Goal: Information Seeking & Learning: Learn about a topic

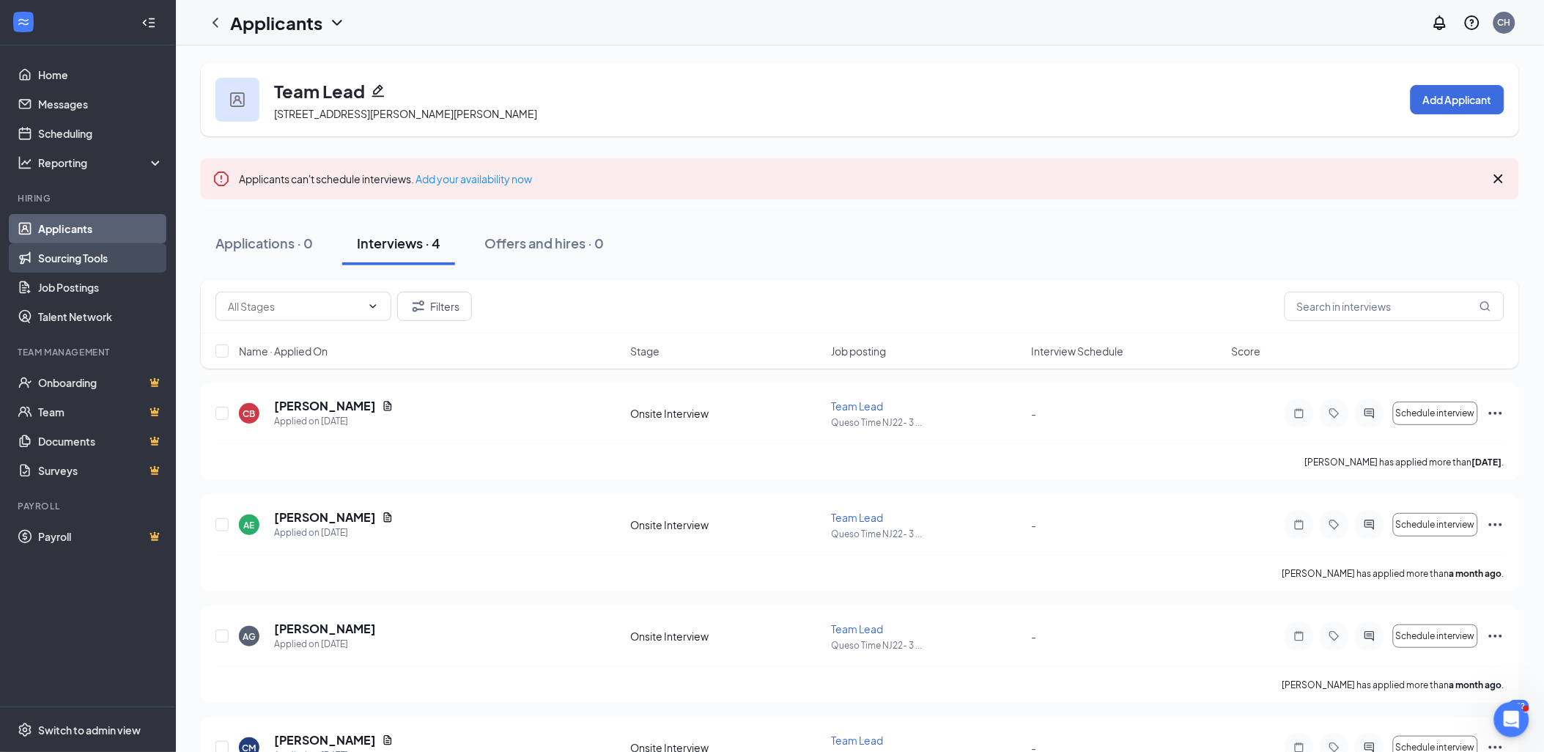
click at [84, 253] on link "Sourcing Tools" at bounding box center [100, 257] width 125 height 29
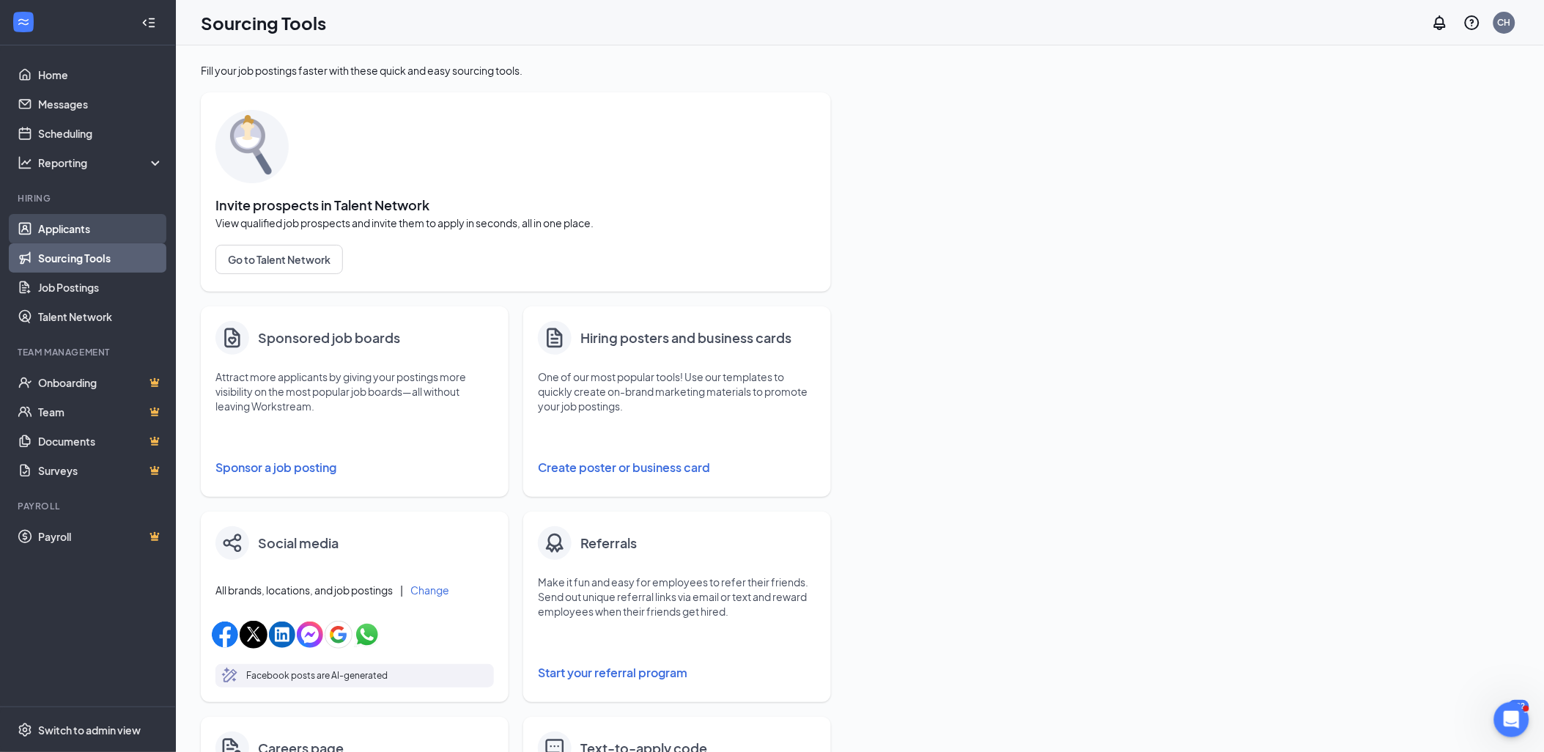
drag, startPoint x: 95, startPoint y: 226, endPoint x: 259, endPoint y: 224, distance: 164.1
click at [95, 225] on link "Applicants" at bounding box center [100, 228] width 125 height 29
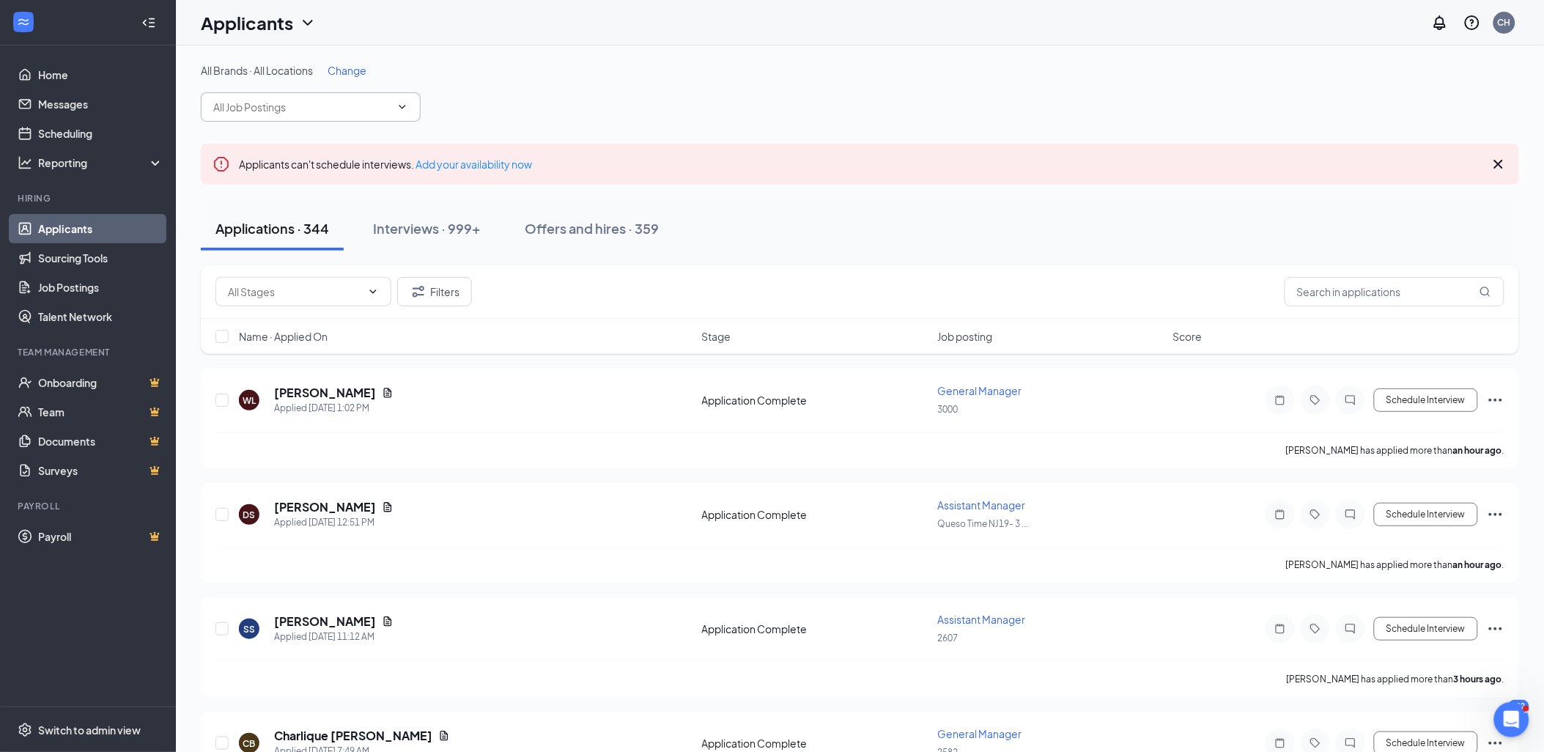
click at [294, 105] on input "text" at bounding box center [301, 107] width 177 height 16
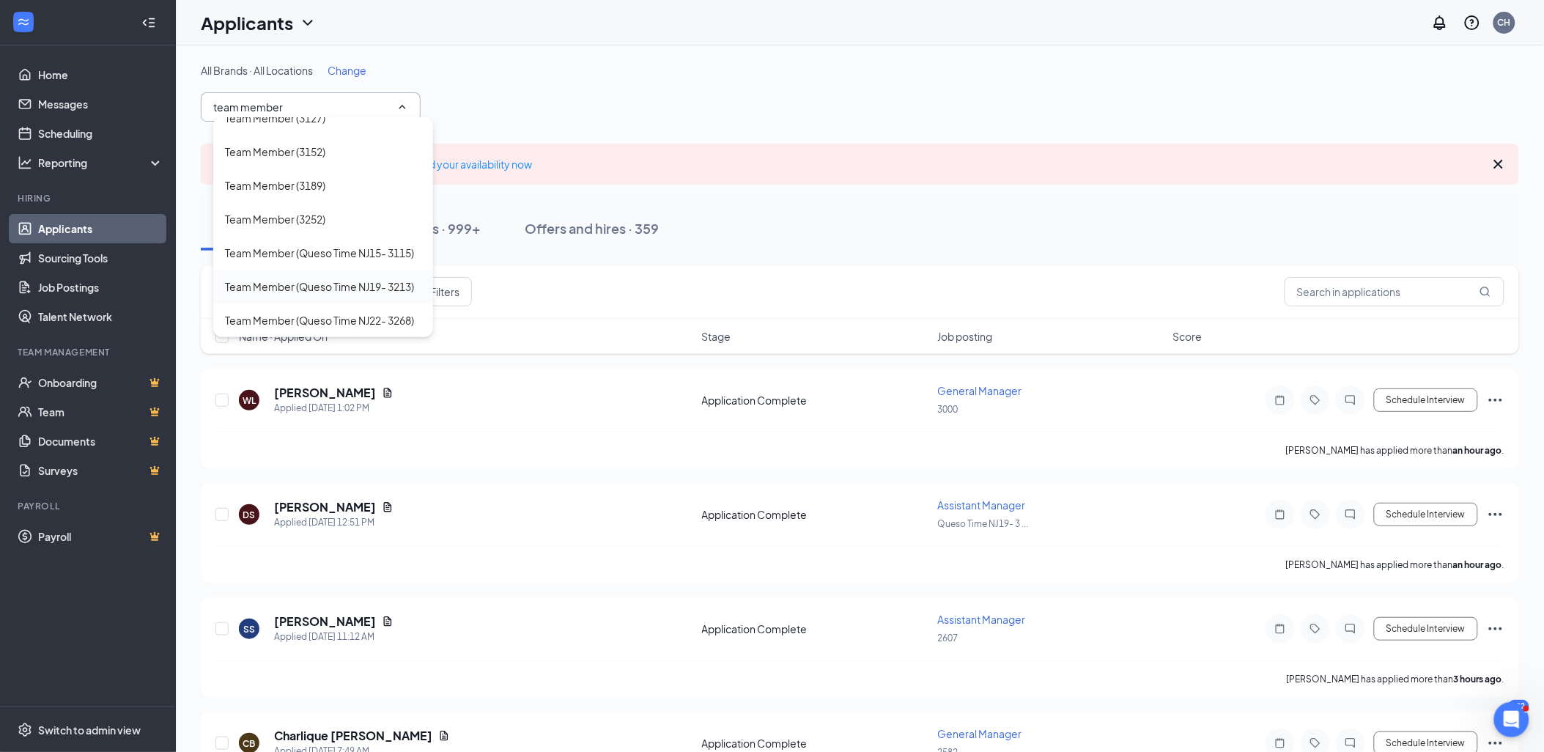
scroll to position [1242, 0]
type input "team member"
click at [353, 312] on div "Team Member (Queso Time NJ22- 3268)" at bounding box center [319, 320] width 189 height 16
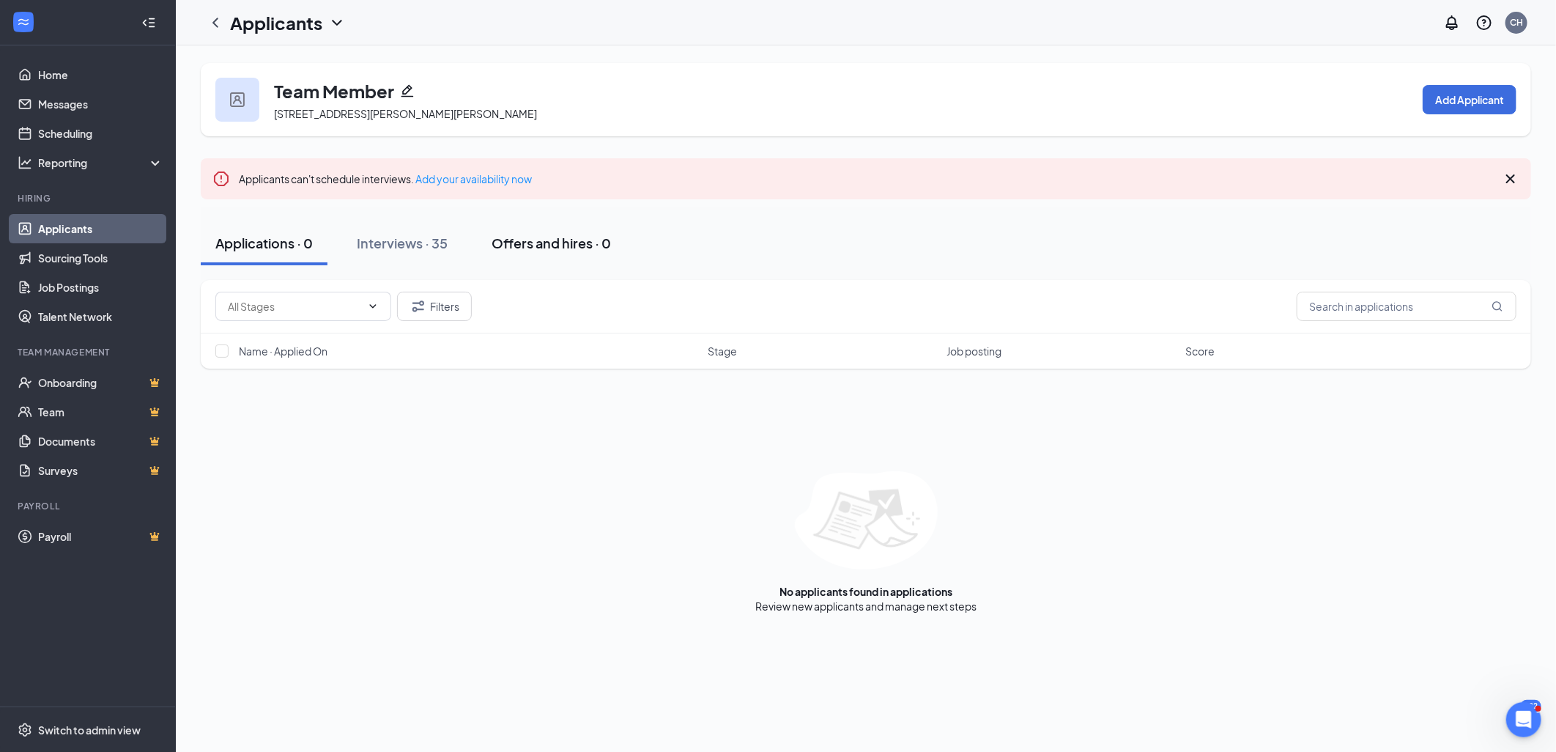
click at [381, 237] on div "Interviews · 35" at bounding box center [402, 243] width 91 height 18
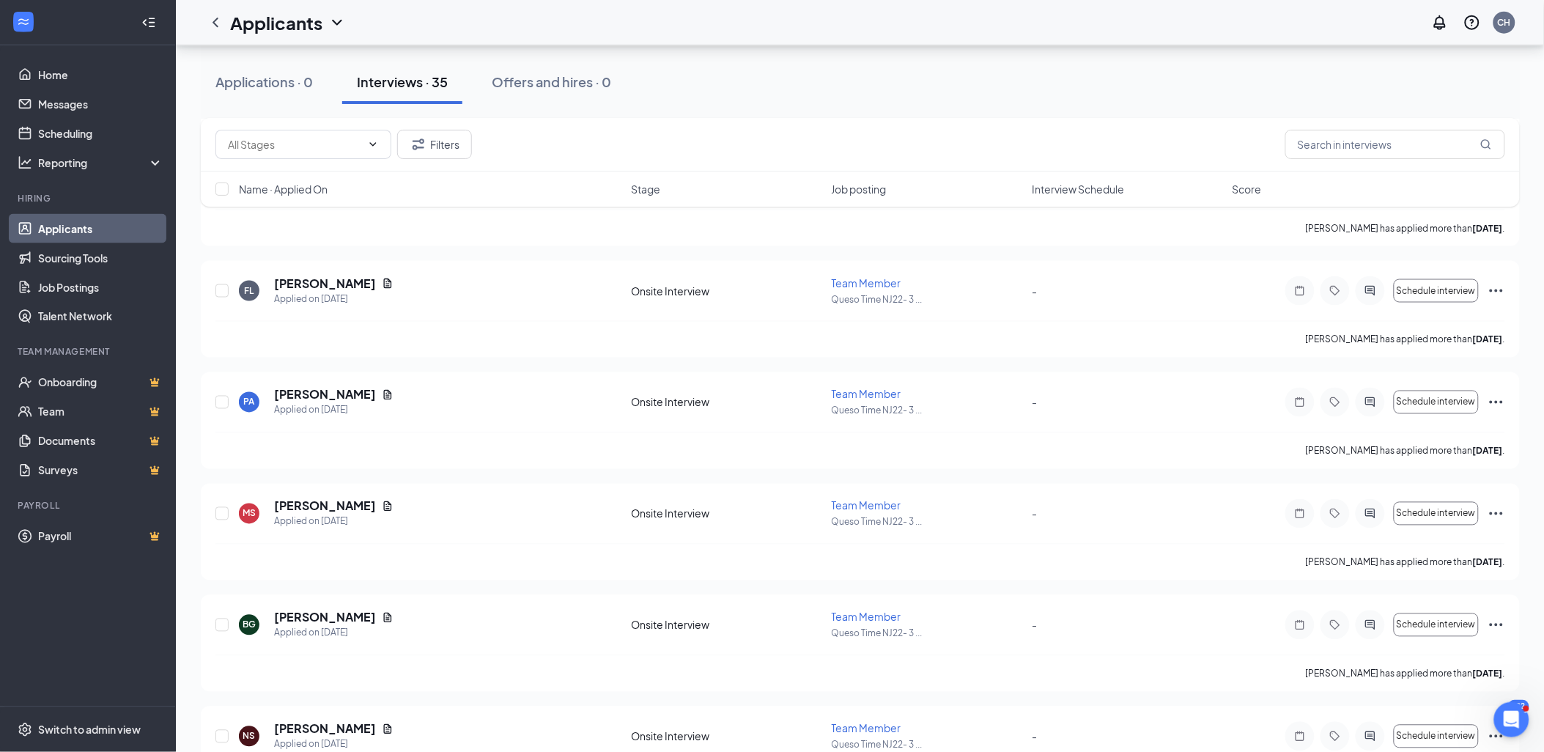
scroll to position [748, 0]
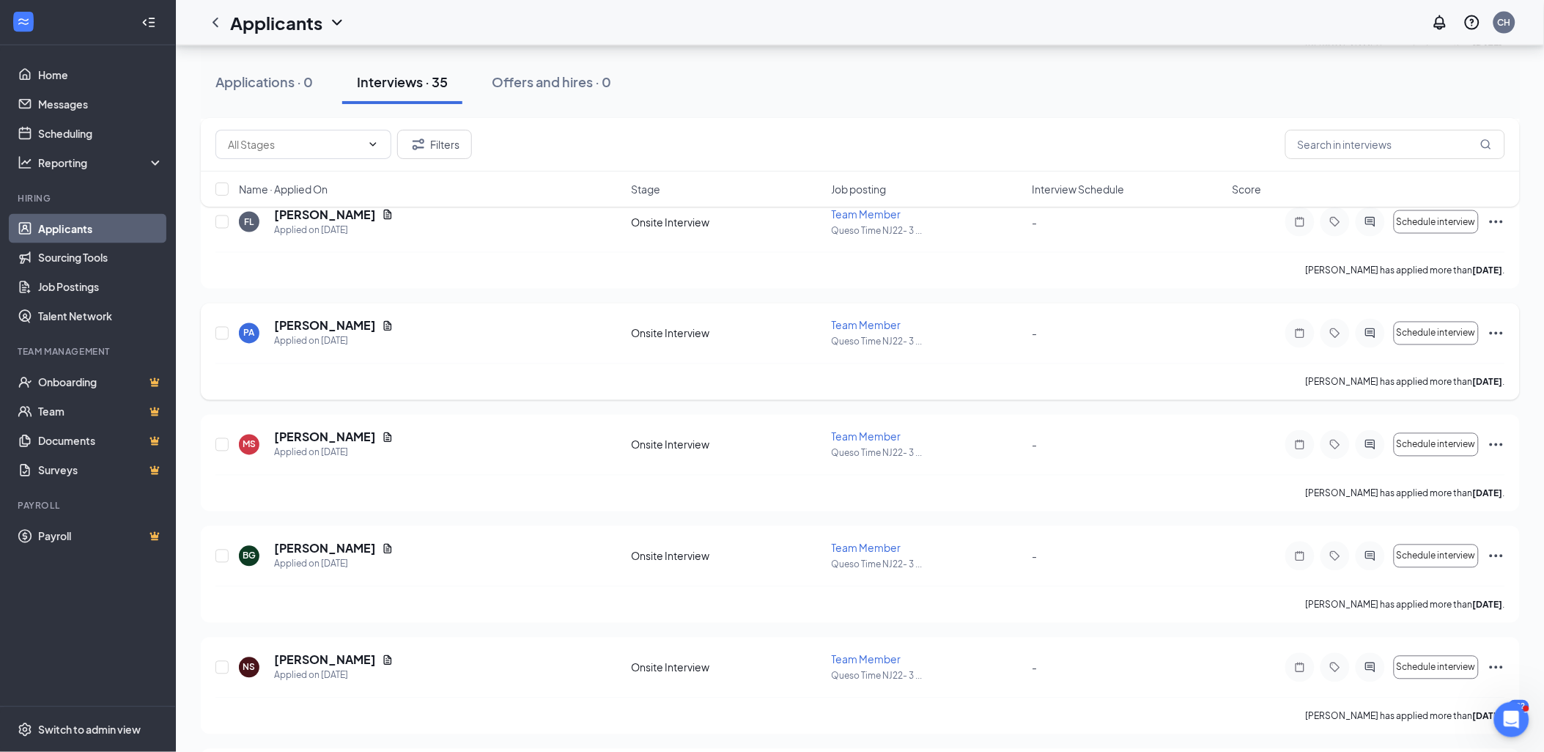
drag, startPoint x: 1075, startPoint y: 524, endPoint x: 1048, endPoint y: 325, distance: 201.1
click at [971, 82] on div "Applications · 0 Interviews · 35 Offers and hires · 0" at bounding box center [860, 82] width 1319 height 44
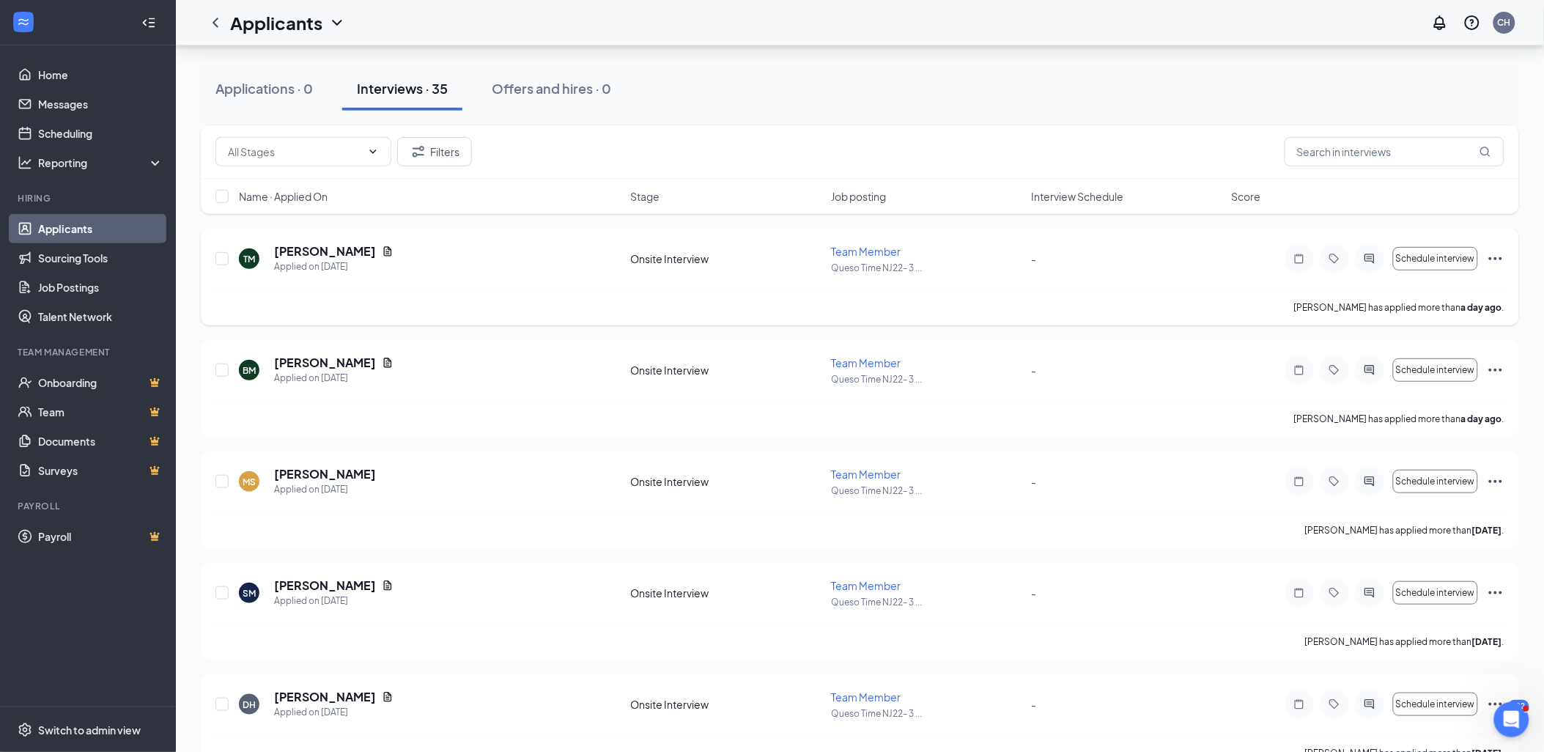
scroll to position [0, 0]
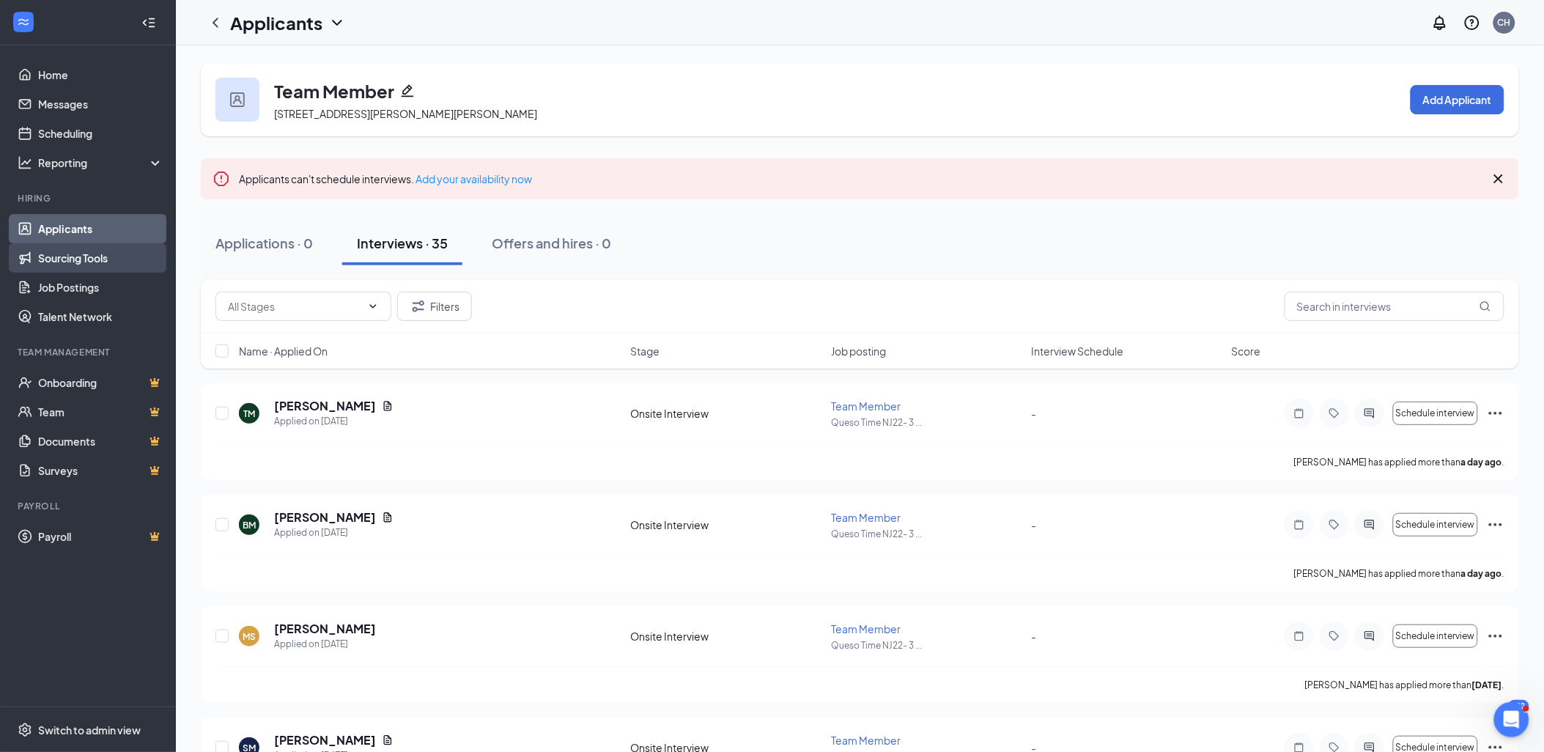
click at [82, 252] on link "Sourcing Tools" at bounding box center [100, 257] width 125 height 29
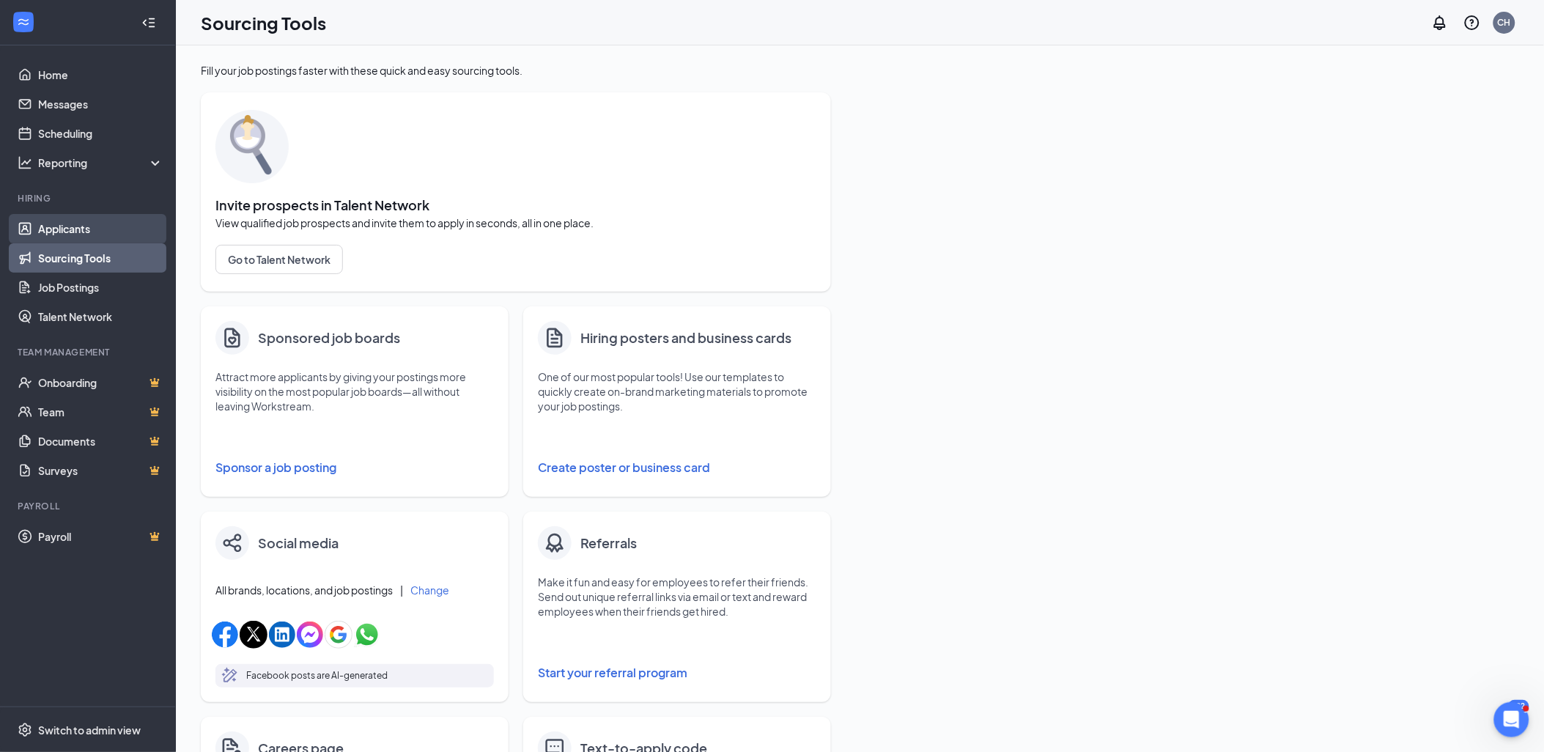
click at [103, 229] on link "Applicants" at bounding box center [100, 228] width 125 height 29
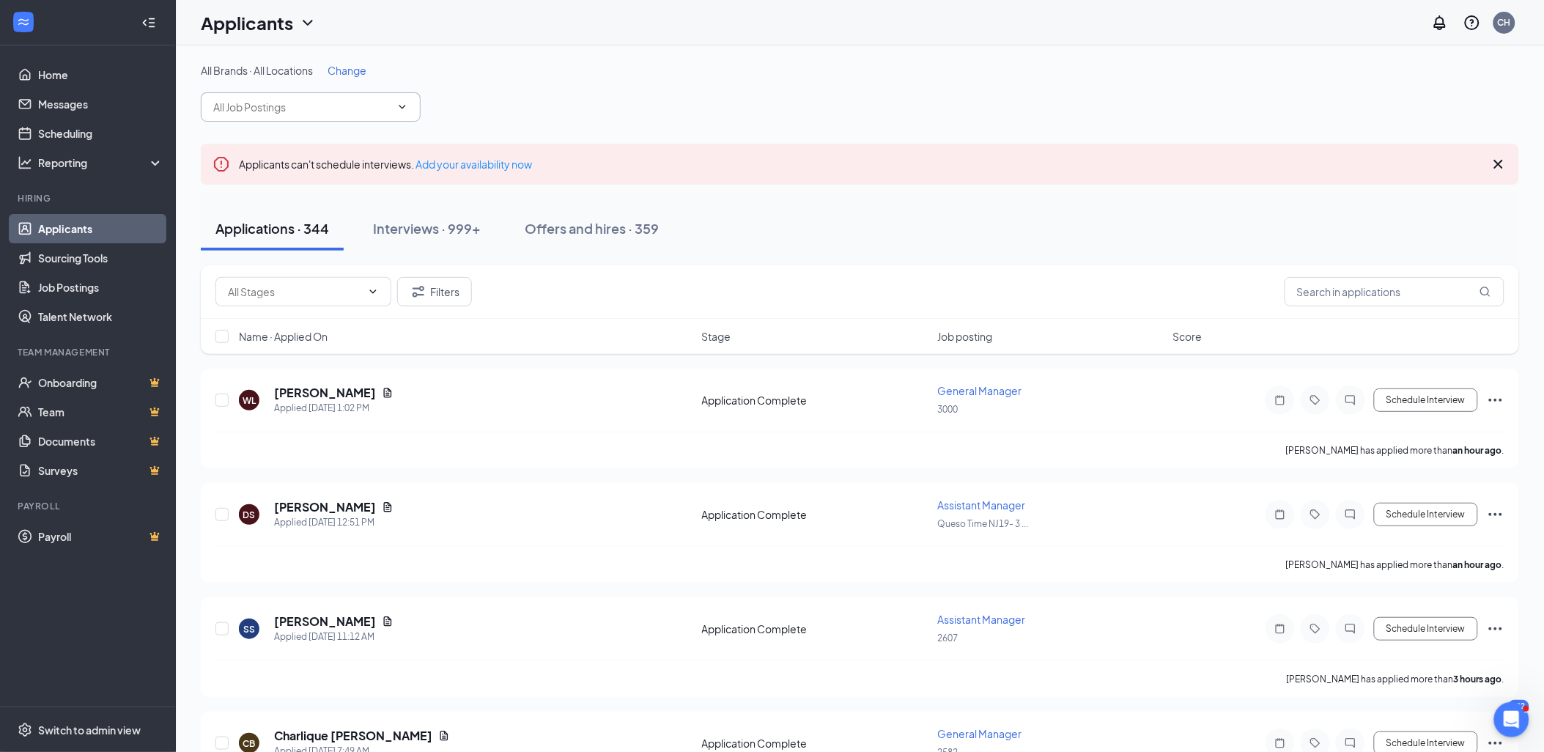
click at [300, 100] on input "text" at bounding box center [301, 107] width 177 height 16
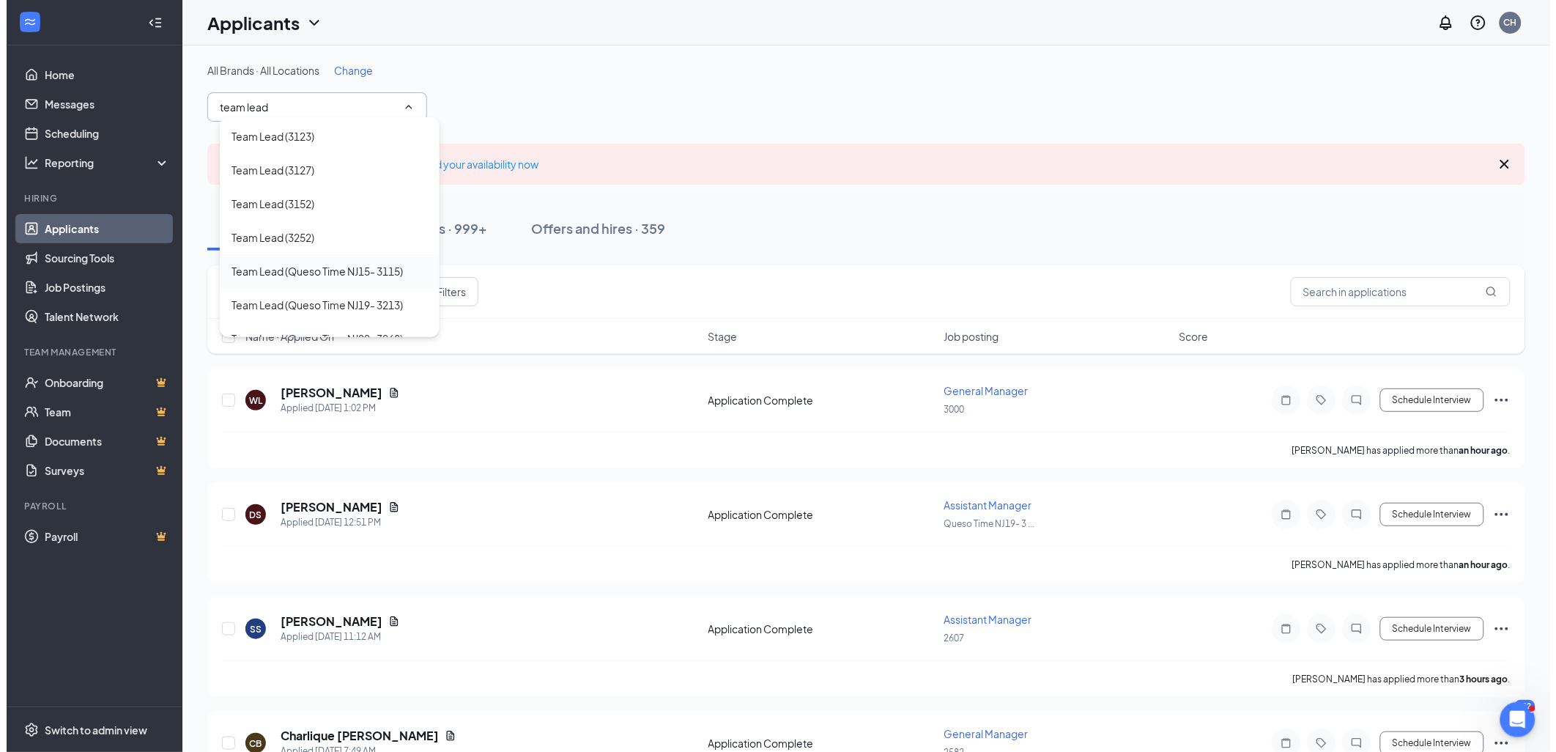
scroll to position [1026, 0]
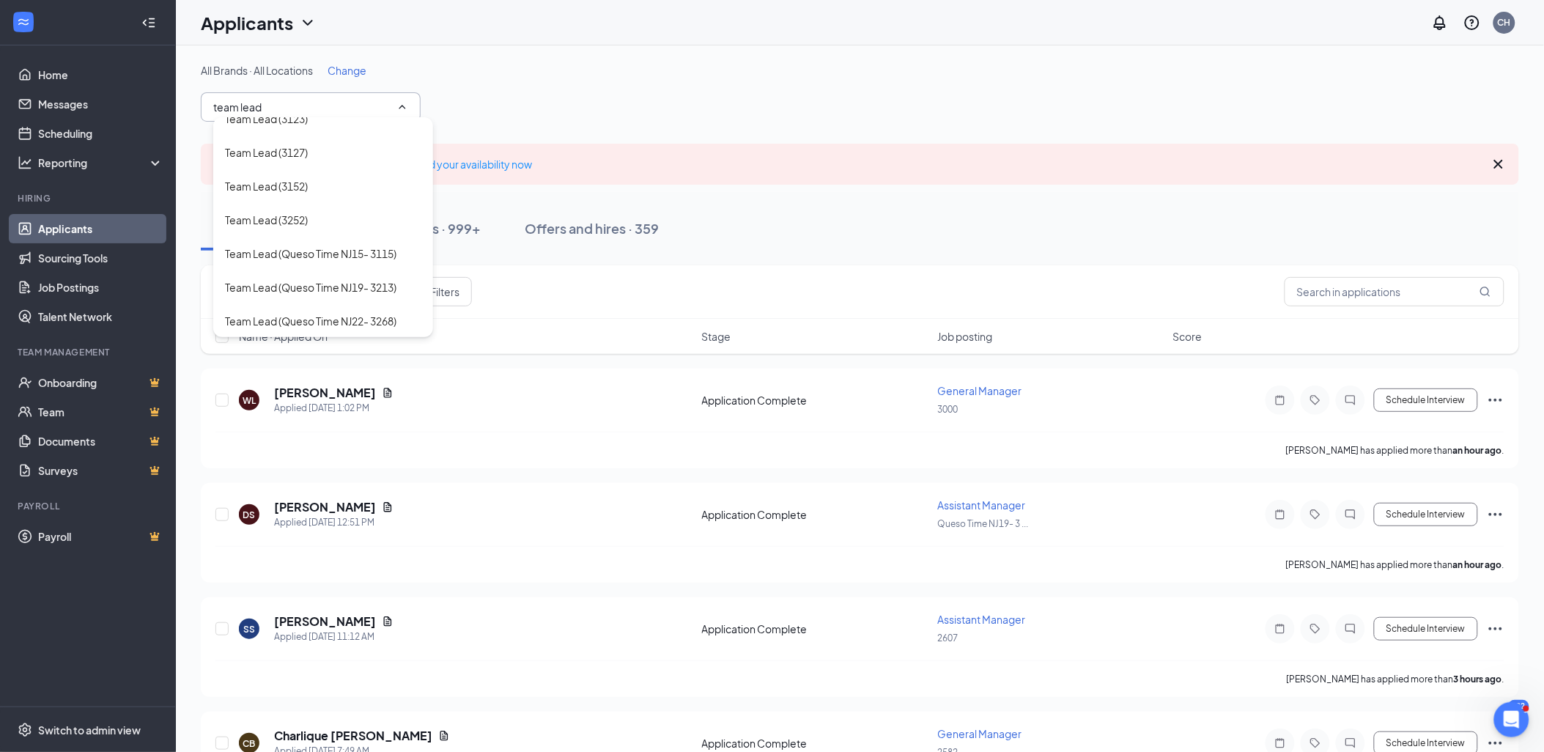
type input "team lead"
click at [370, 313] on div "Team Lead (Queso Time NJ22- 3268)" at bounding box center [310, 321] width 171 height 16
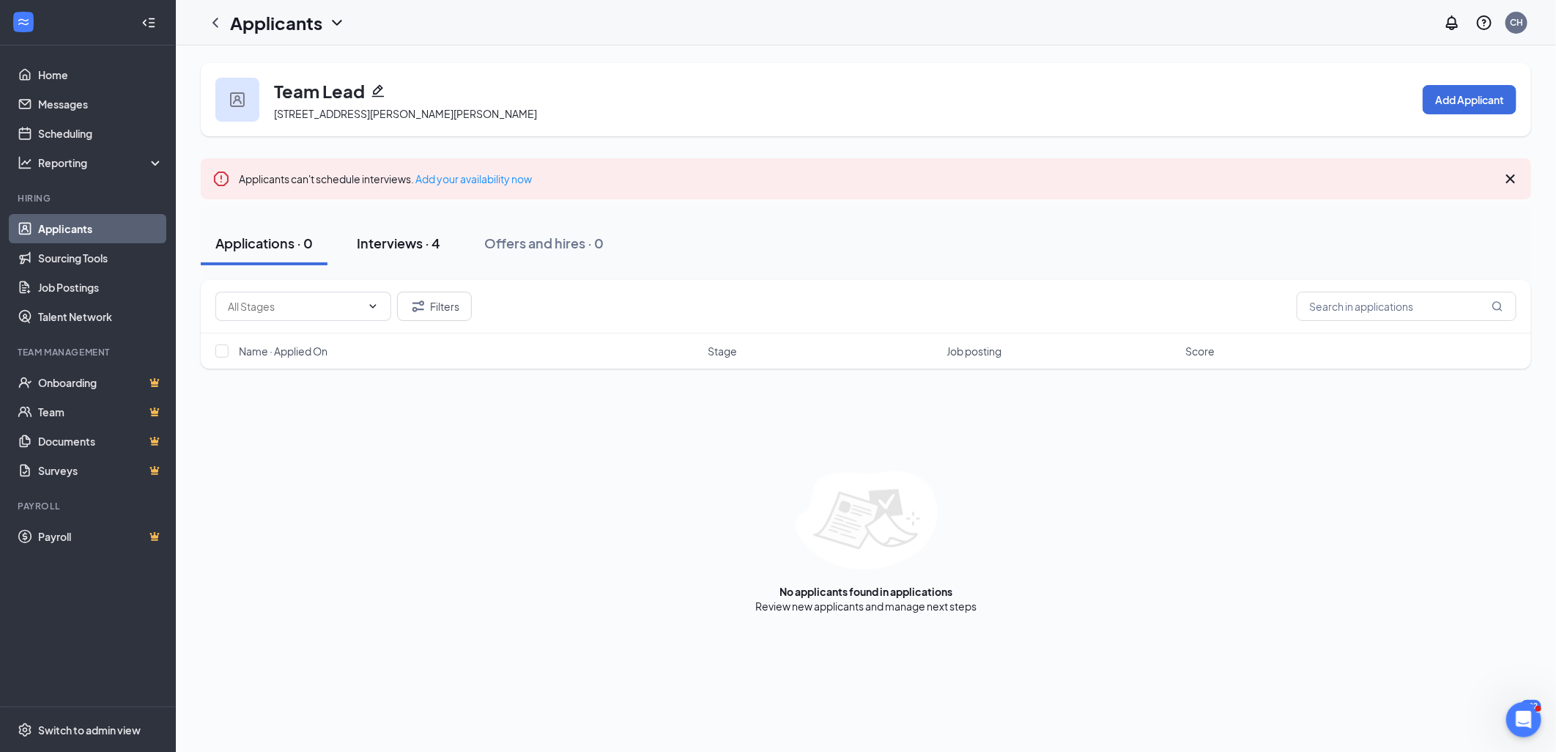
click at [425, 239] on div "Interviews · 4" at bounding box center [399, 243] width 84 height 18
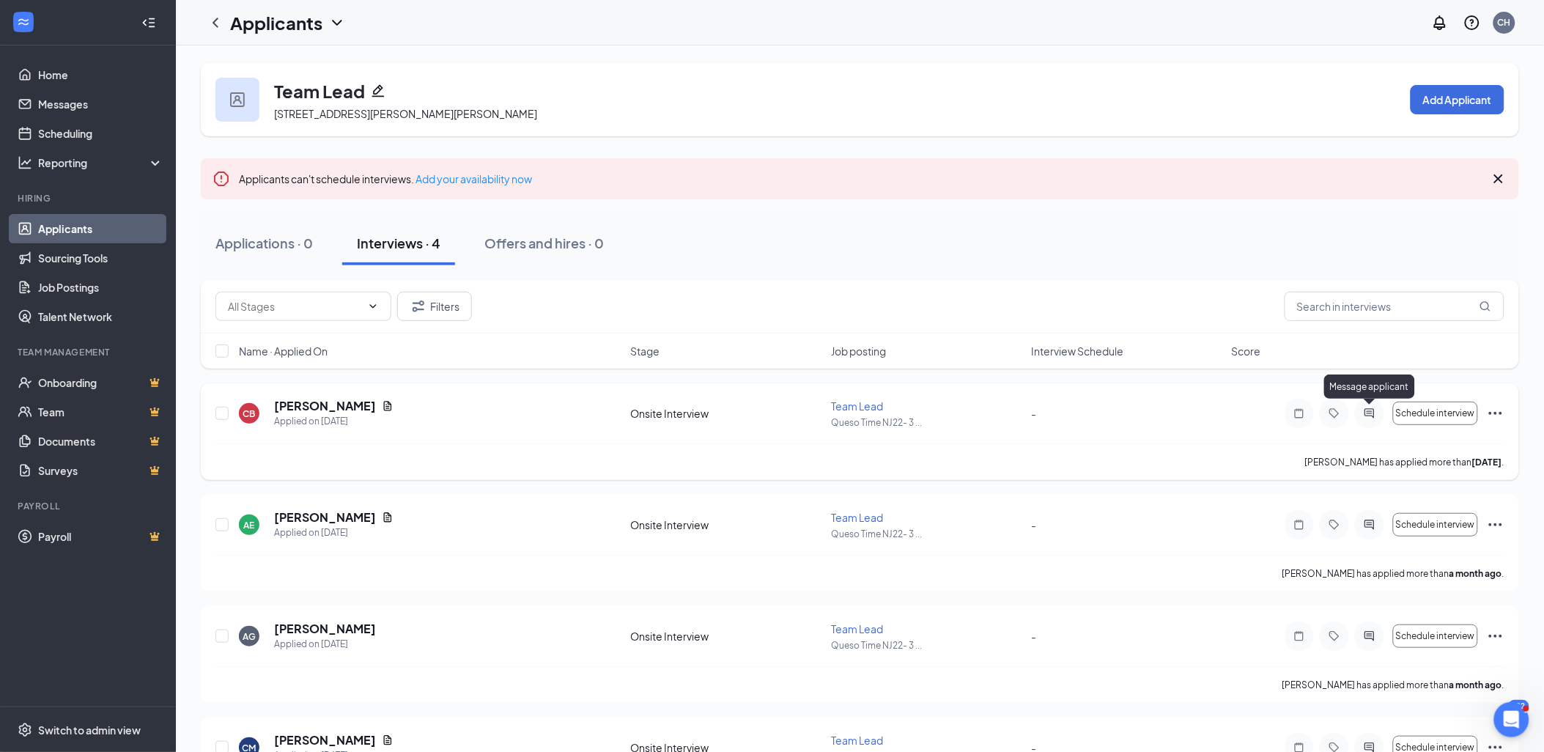
click at [1365, 414] on icon "ActiveChat" at bounding box center [1369, 413] width 18 height 12
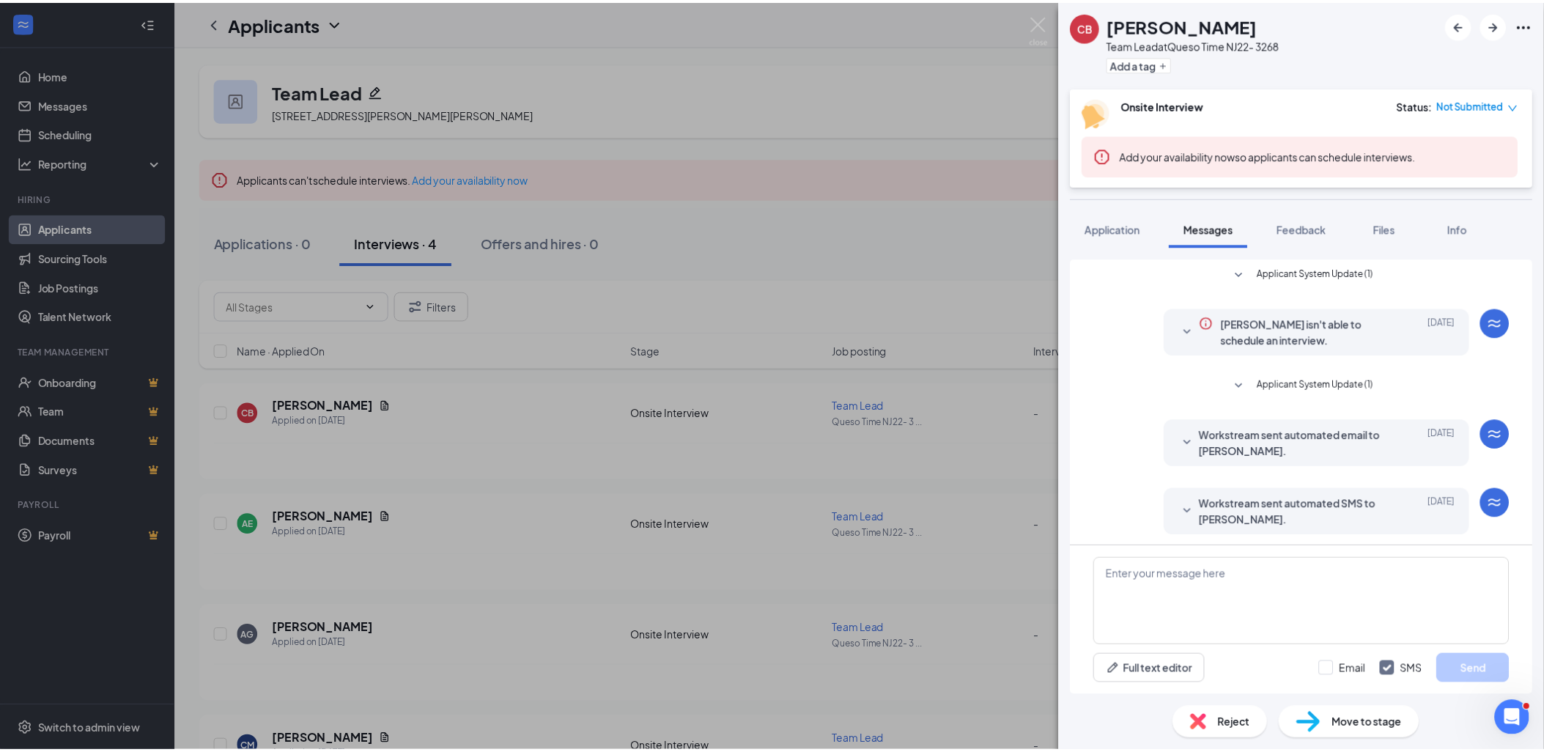
scroll to position [207, 0]
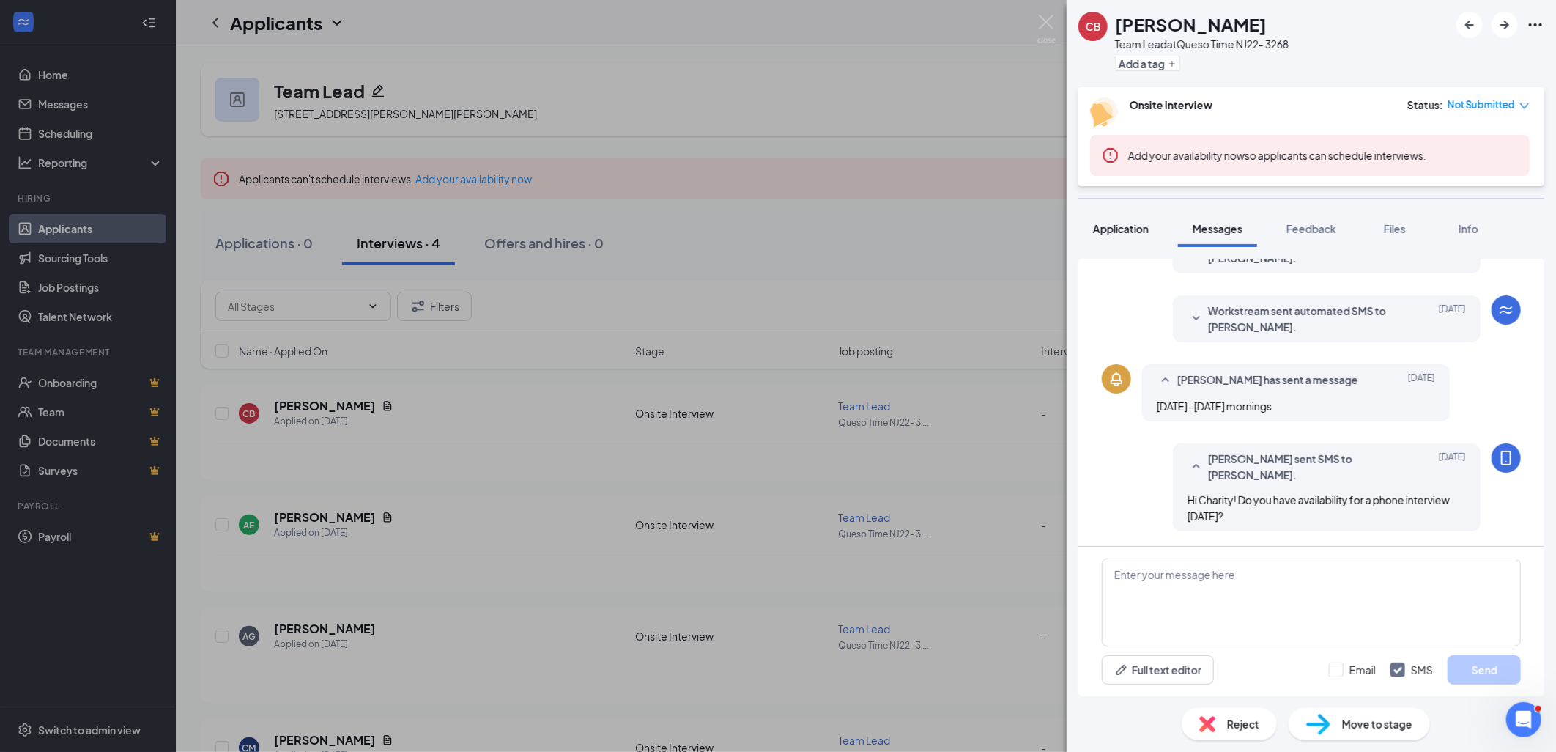
click at [1127, 225] on span "Application" at bounding box center [1121, 228] width 56 height 13
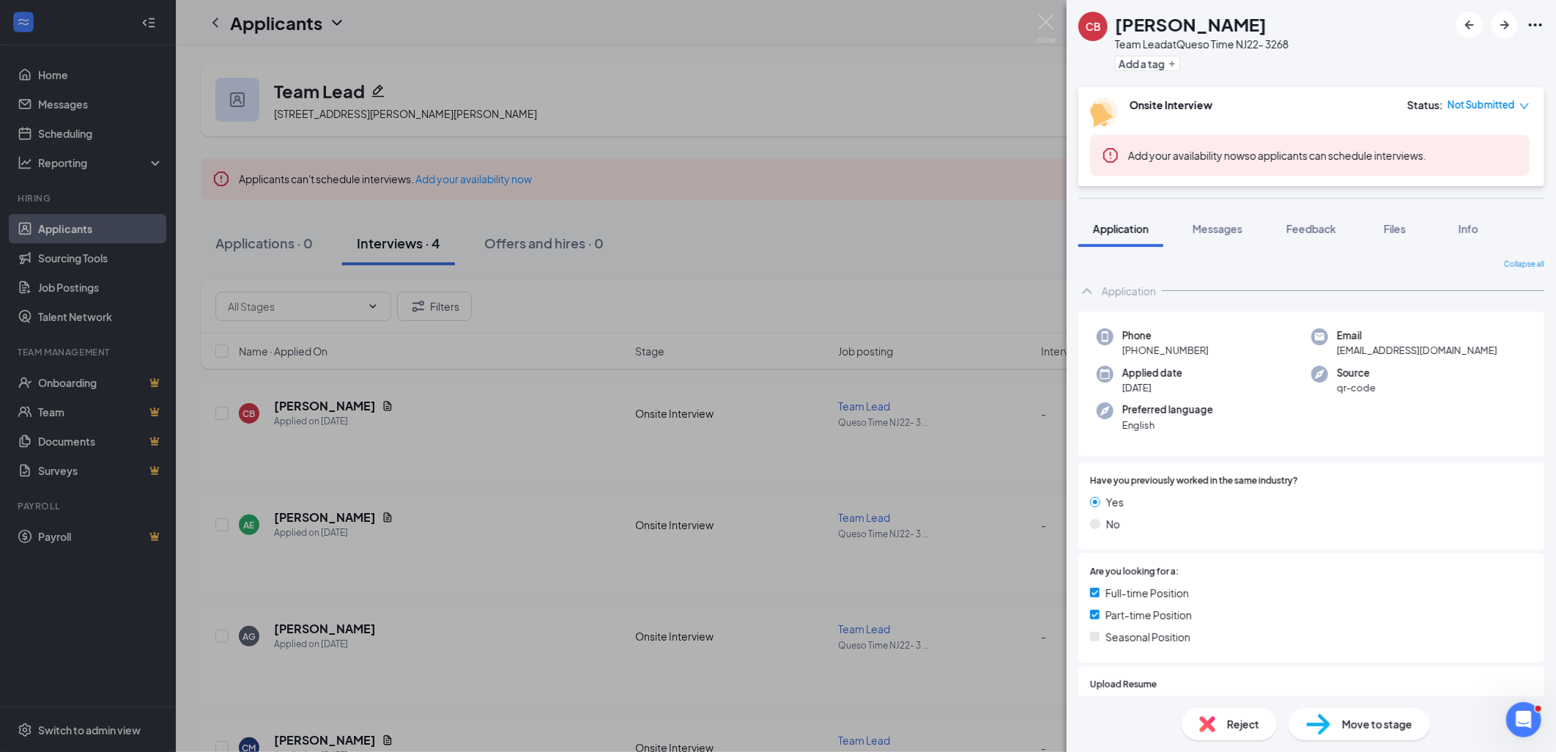
drag, startPoint x: 1206, startPoint y: 344, endPoint x: 1134, endPoint y: 349, distance: 72.0
click at [1134, 349] on div "Phone [PHONE_NUMBER]" at bounding box center [1204, 343] width 215 height 30
copy span "[PHONE_NUMBER]"
click at [1412, 224] on button "Files" at bounding box center [1395, 228] width 59 height 37
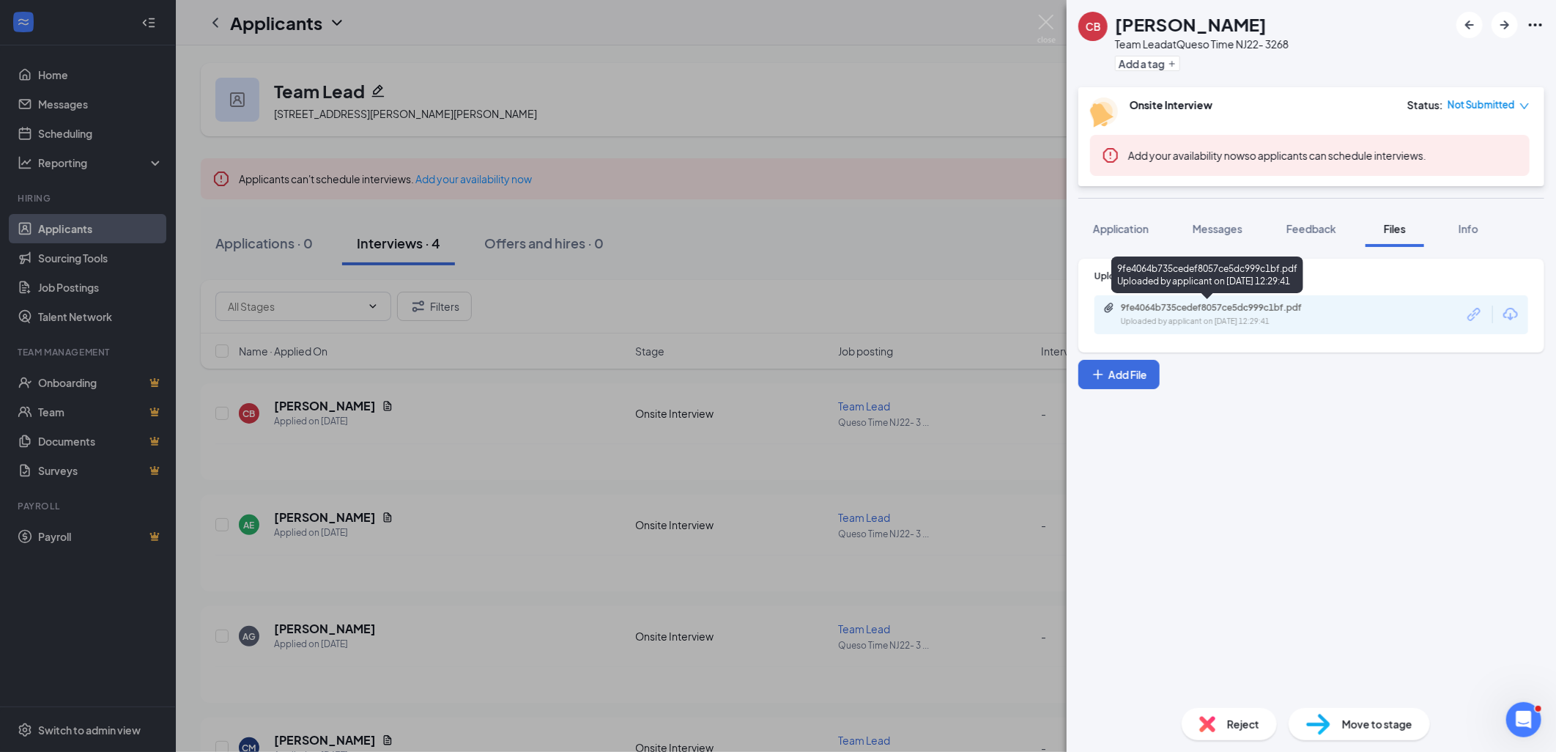
click at [1262, 318] on div "Uploaded by applicant on [DATE] 12:29:41" at bounding box center [1231, 322] width 220 height 12
click at [1046, 15] on img at bounding box center [1046, 29] width 18 height 29
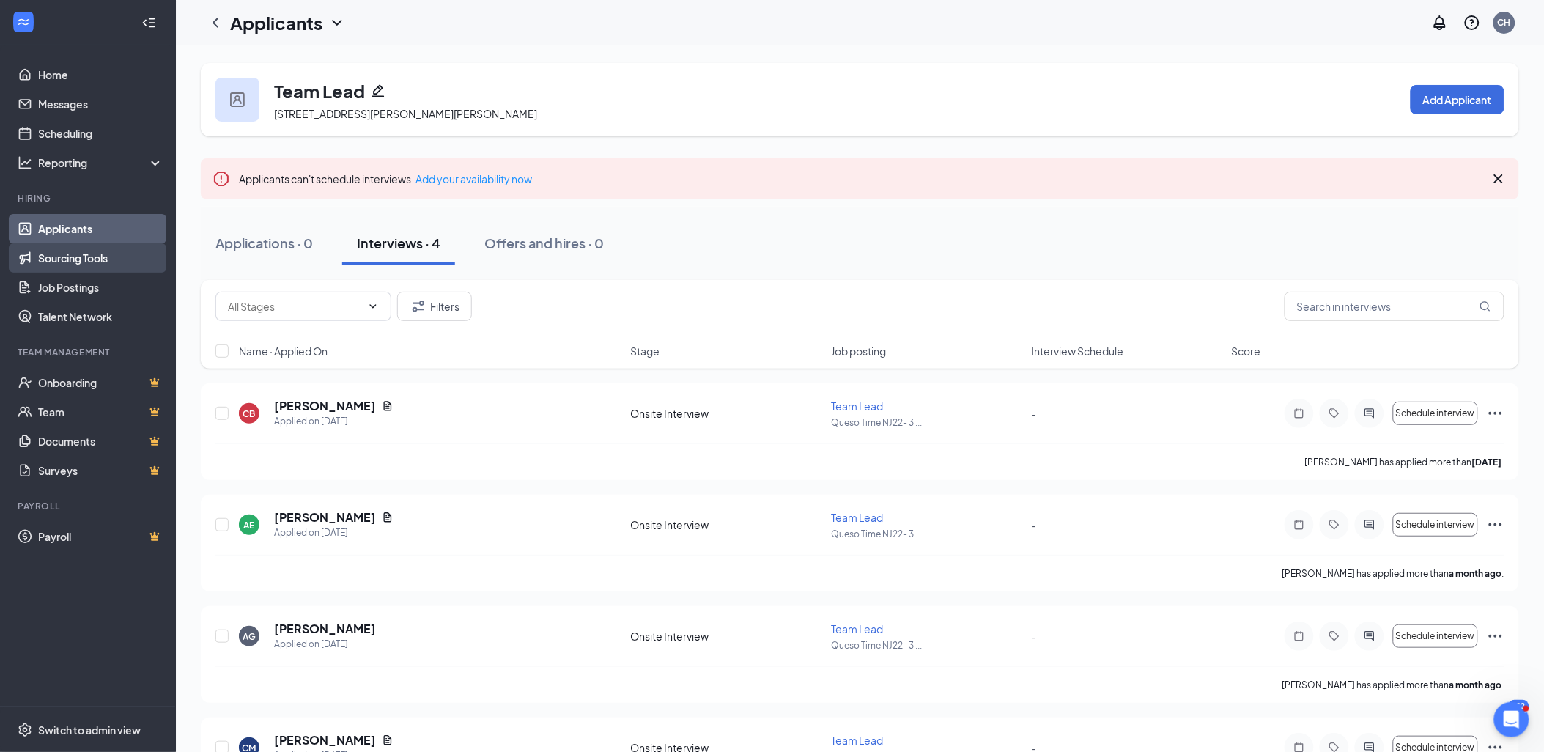
click at [61, 258] on link "Sourcing Tools" at bounding box center [100, 257] width 125 height 29
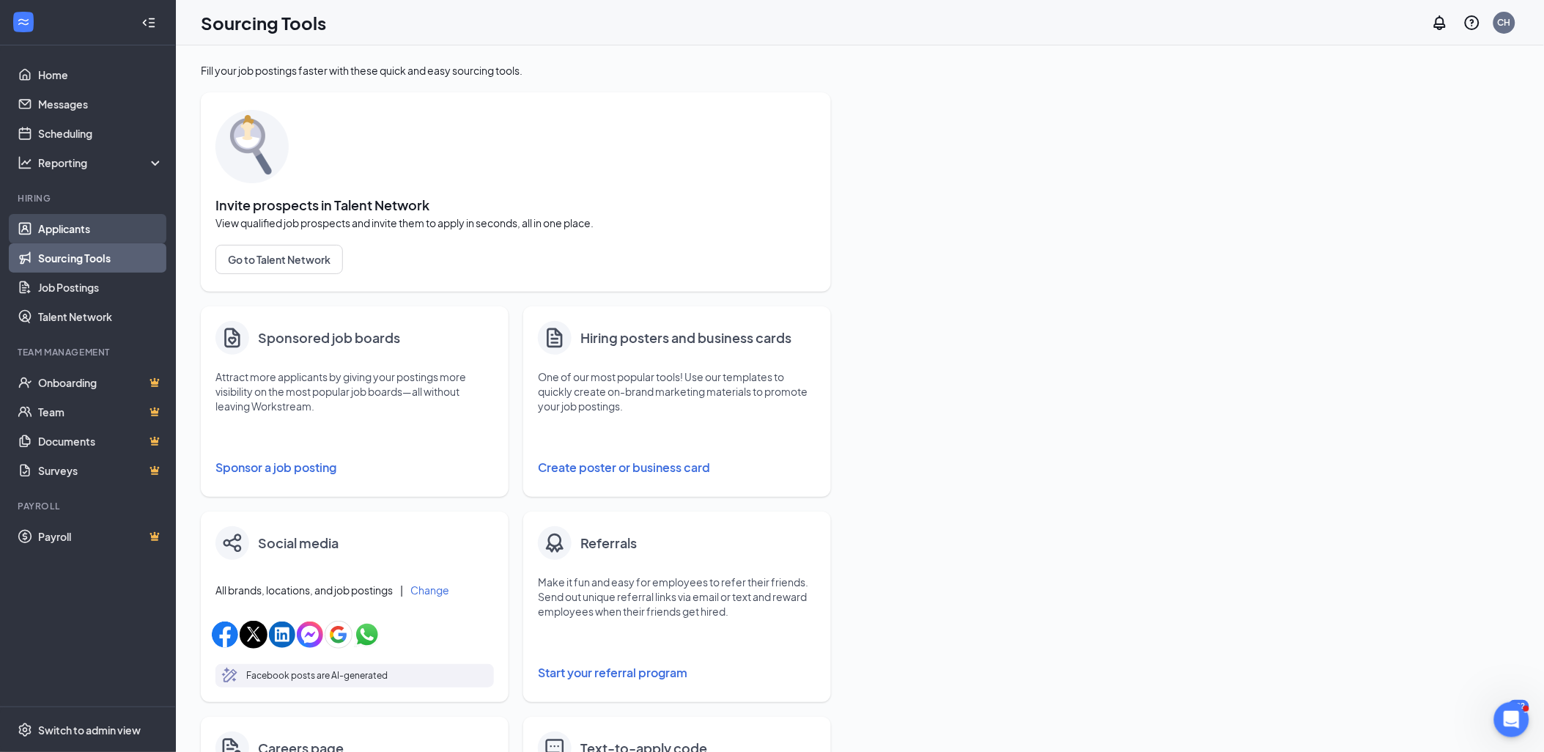
click at [97, 221] on link "Applicants" at bounding box center [100, 228] width 125 height 29
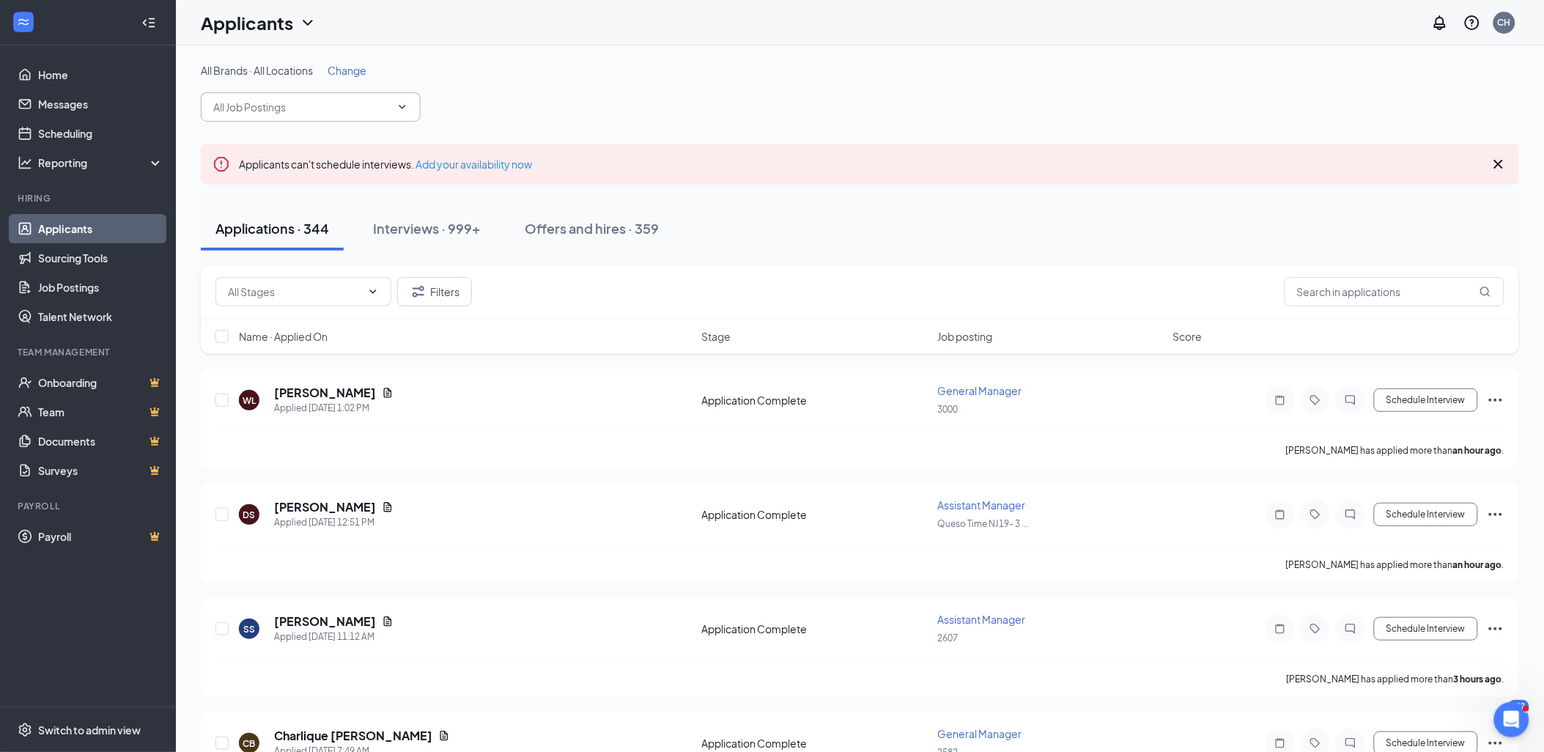
click at [302, 105] on input "text" at bounding box center [301, 107] width 177 height 16
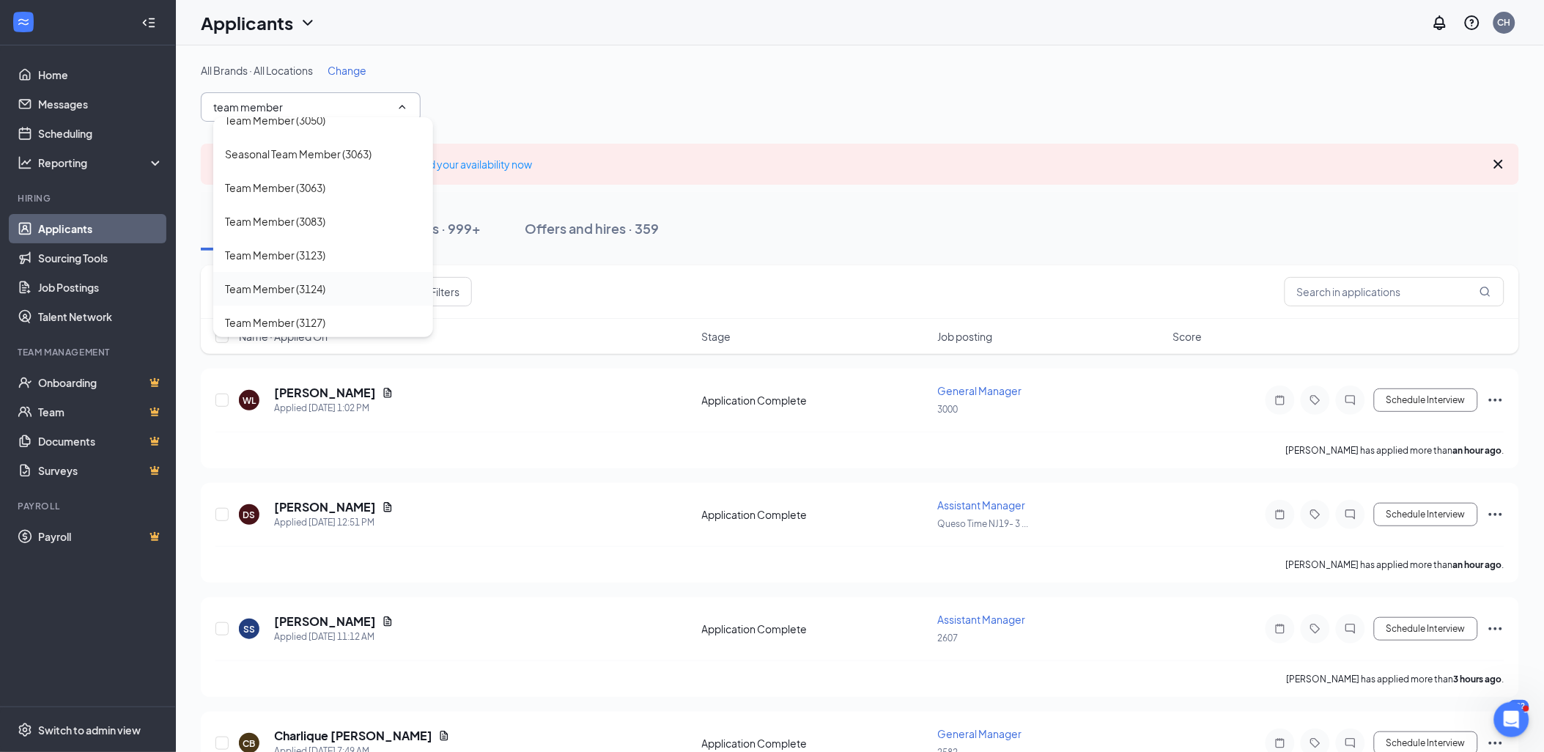
scroll to position [1242, 0]
type input "team member"
click at [349, 312] on div "Team Member (Queso Time NJ22- 3268)" at bounding box center [319, 320] width 189 height 16
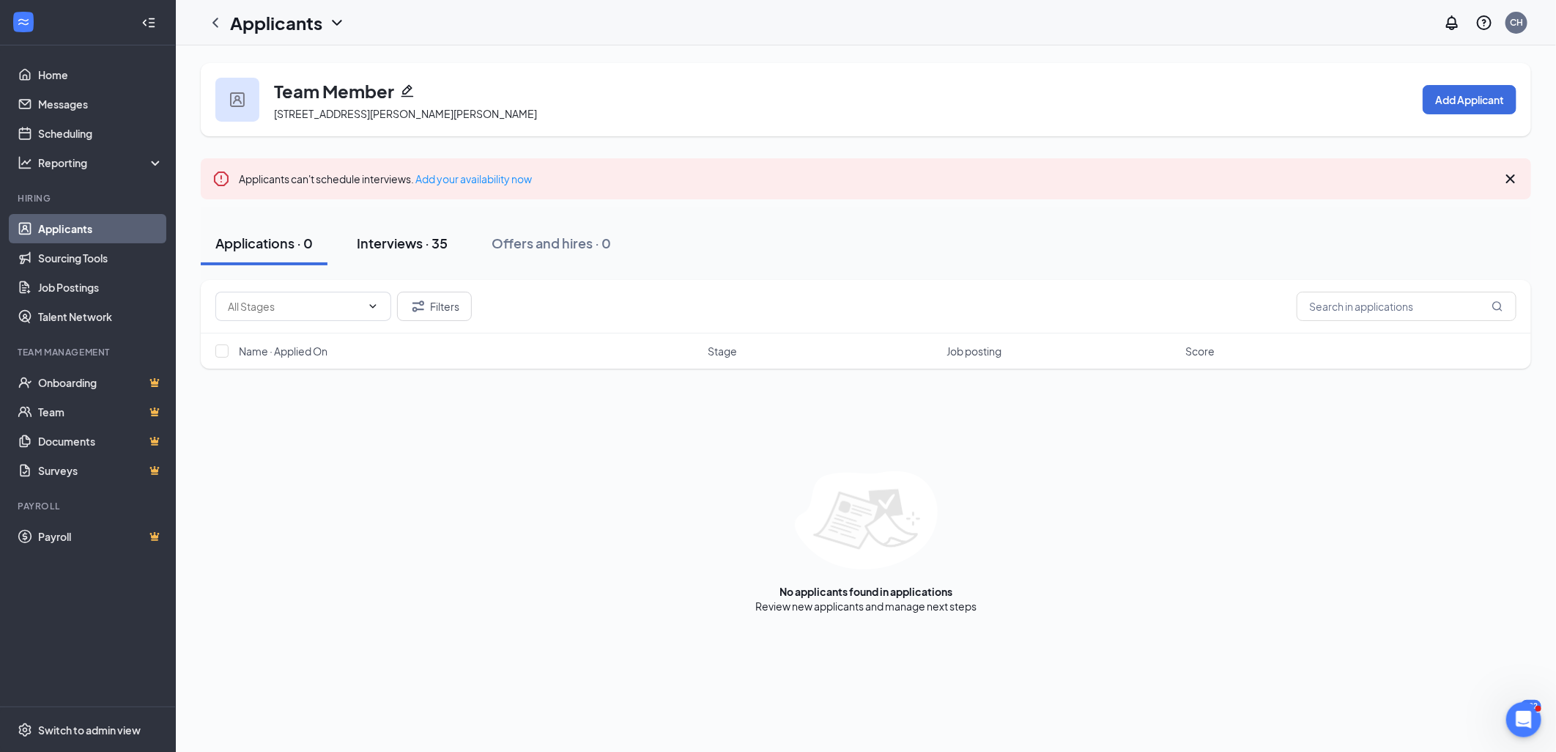
click at [412, 237] on div "Interviews · 35" at bounding box center [402, 243] width 91 height 18
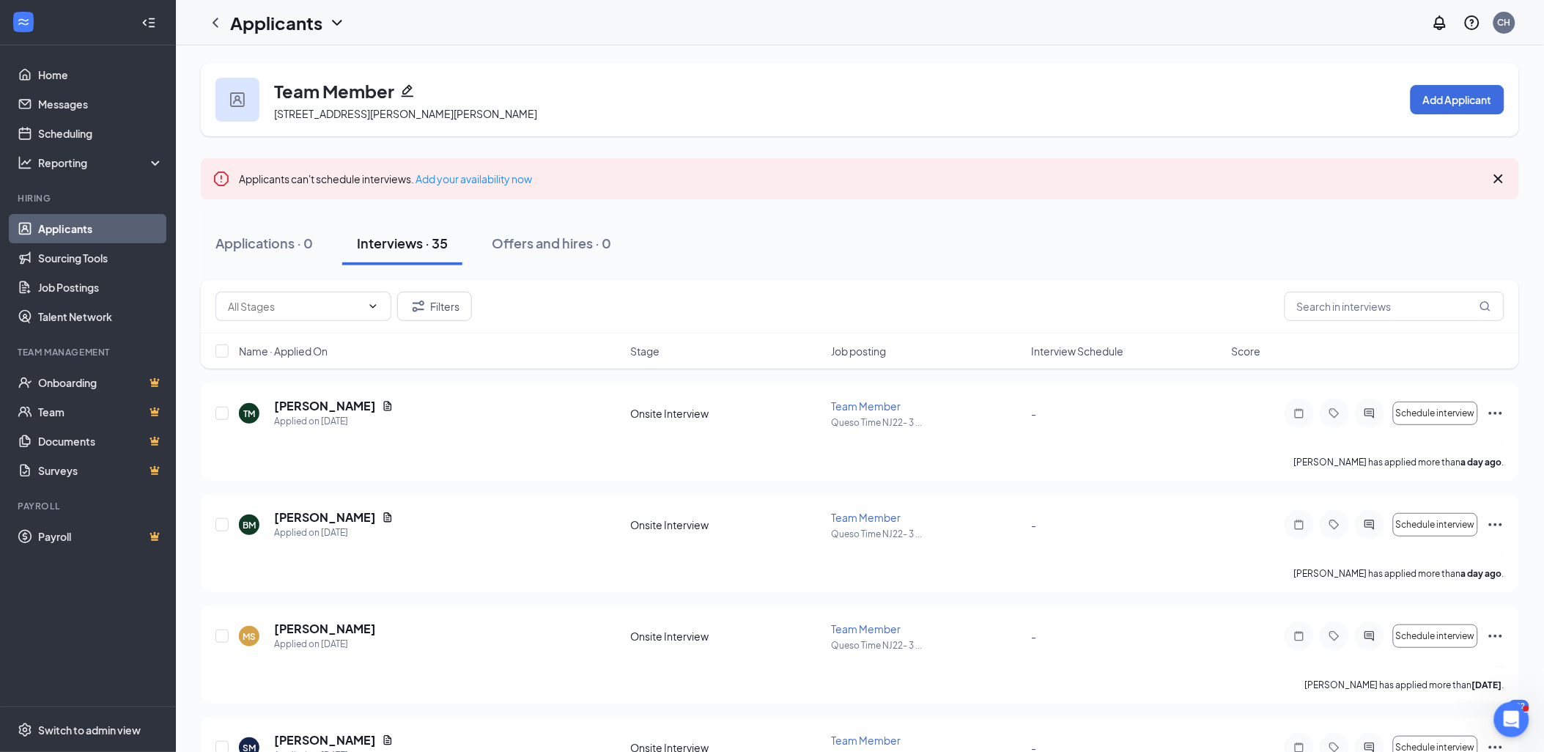
click at [217, 24] on icon "ChevronLeft" at bounding box center [216, 23] width 18 height 18
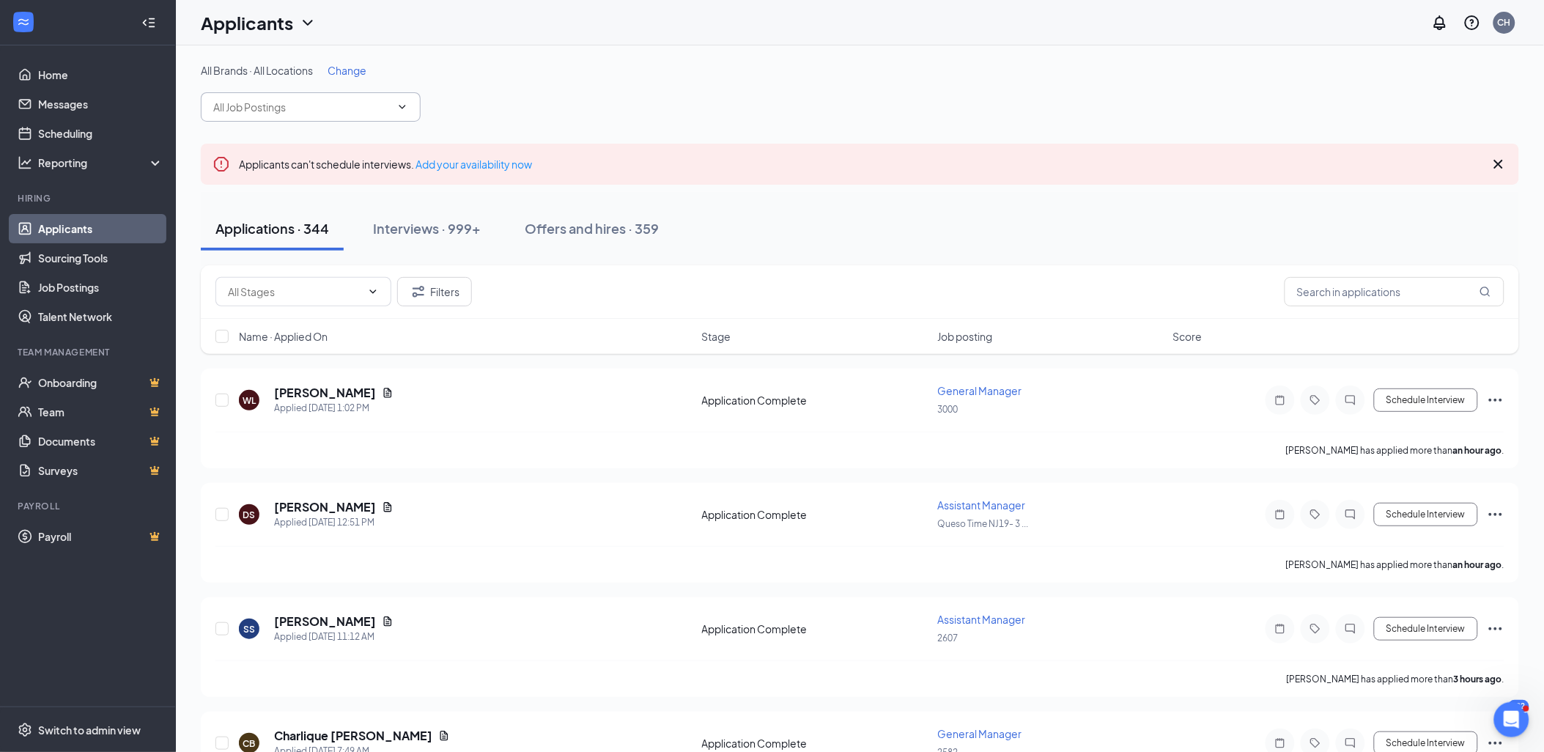
click at [318, 110] on input "text" at bounding box center [301, 107] width 177 height 16
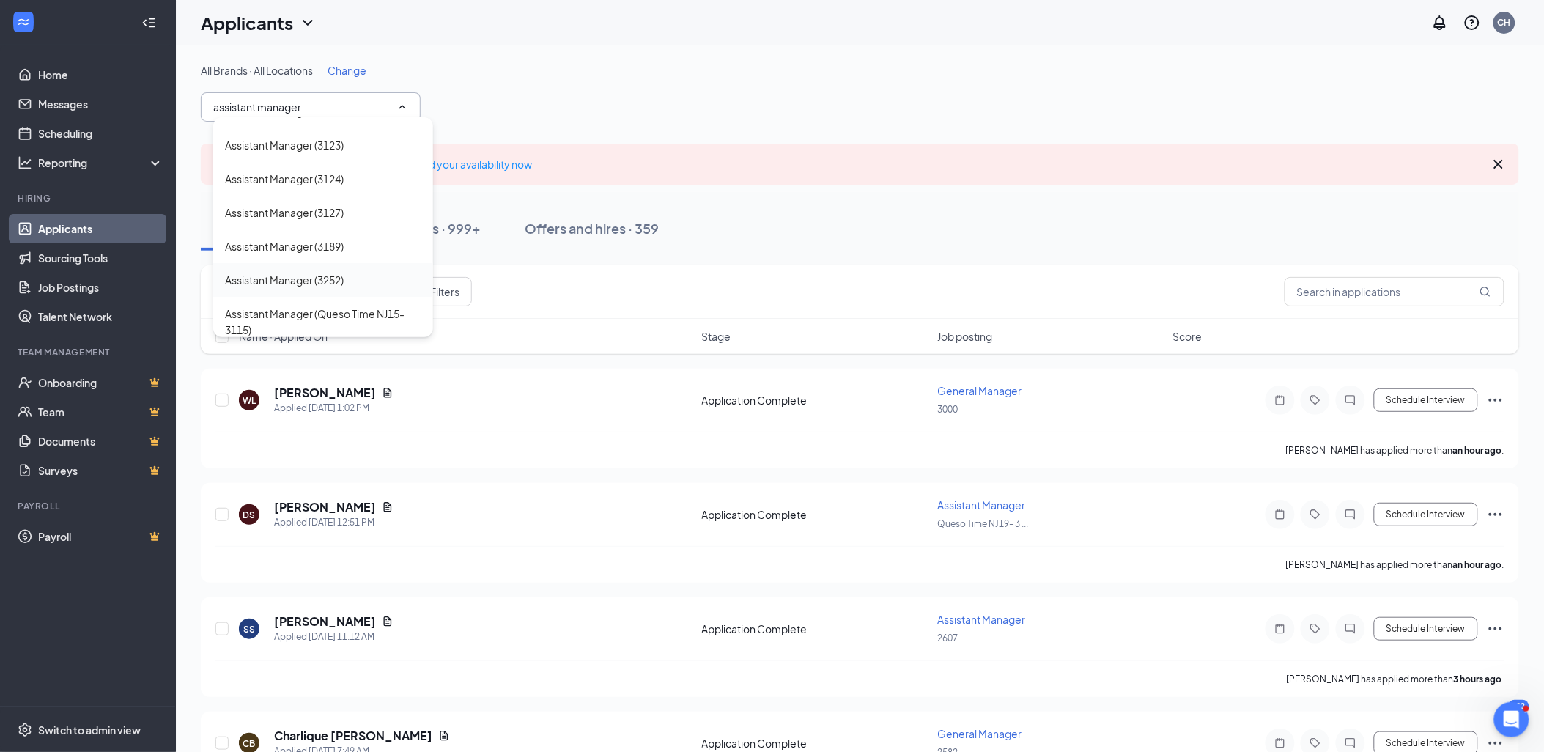
scroll to position [1141, 0]
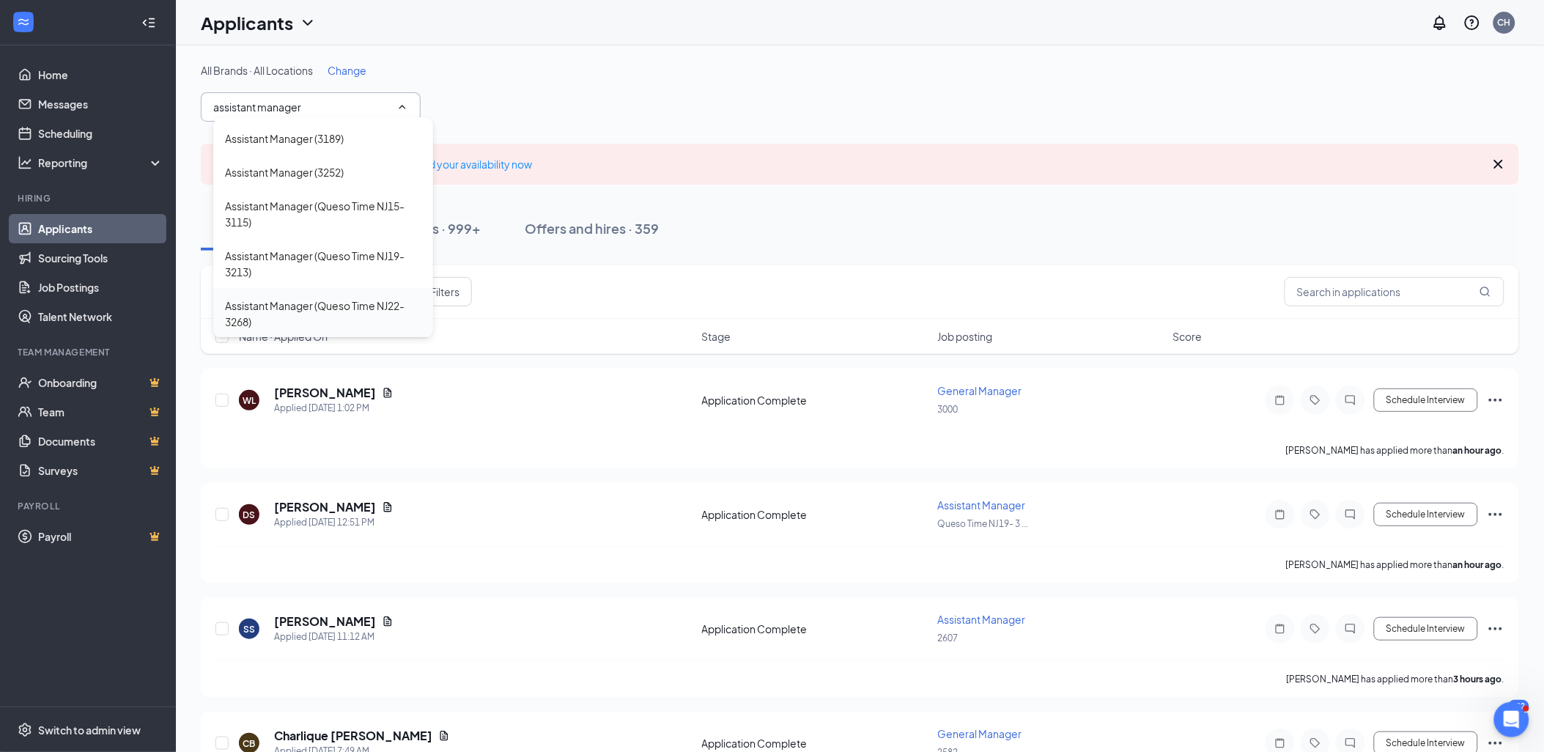
type input "assistant manager"
click at [327, 302] on div "Assistant Manager (Queso Time NJ22- 3268)" at bounding box center [323, 313] width 196 height 32
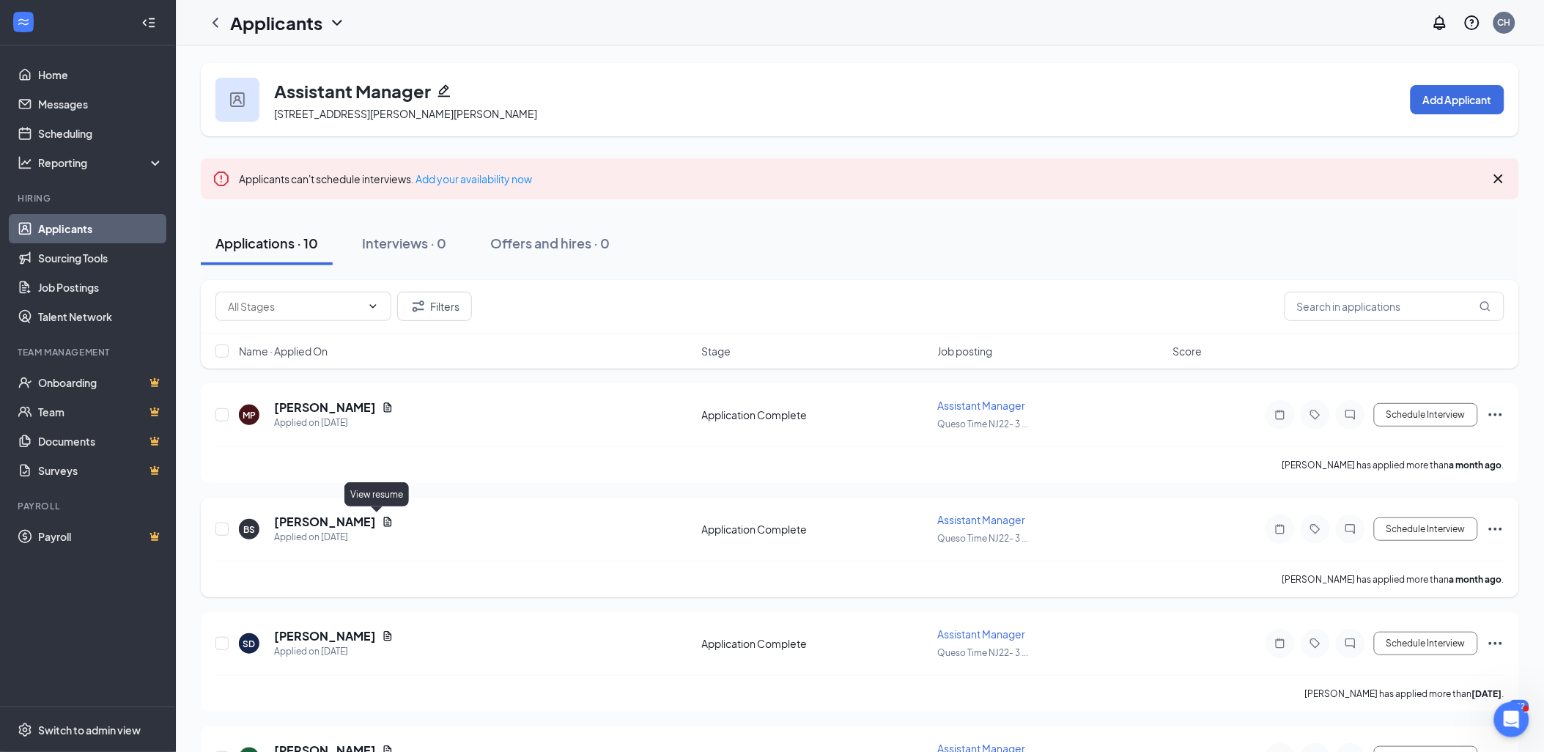
click at [384, 518] on icon "Document" at bounding box center [388, 521] width 8 height 10
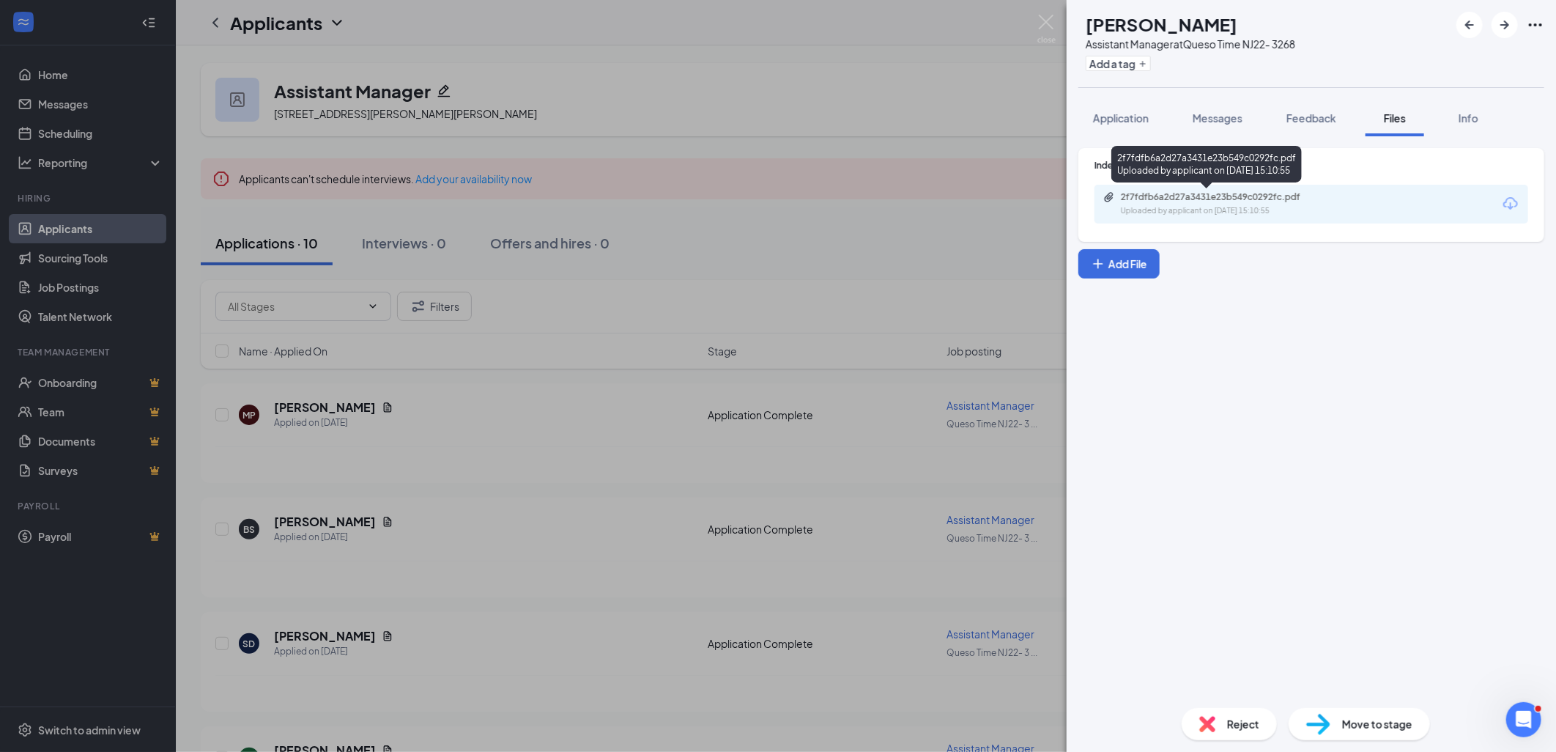
click at [1339, 205] on div "Uploaded by applicant on [DATE] 15:10:55" at bounding box center [1231, 211] width 220 height 12
click at [1057, 24] on div "BS [PERSON_NAME] Assistant Manager at Queso Time NJ22- 3268 Add a tag Applicati…" at bounding box center [778, 376] width 1556 height 752
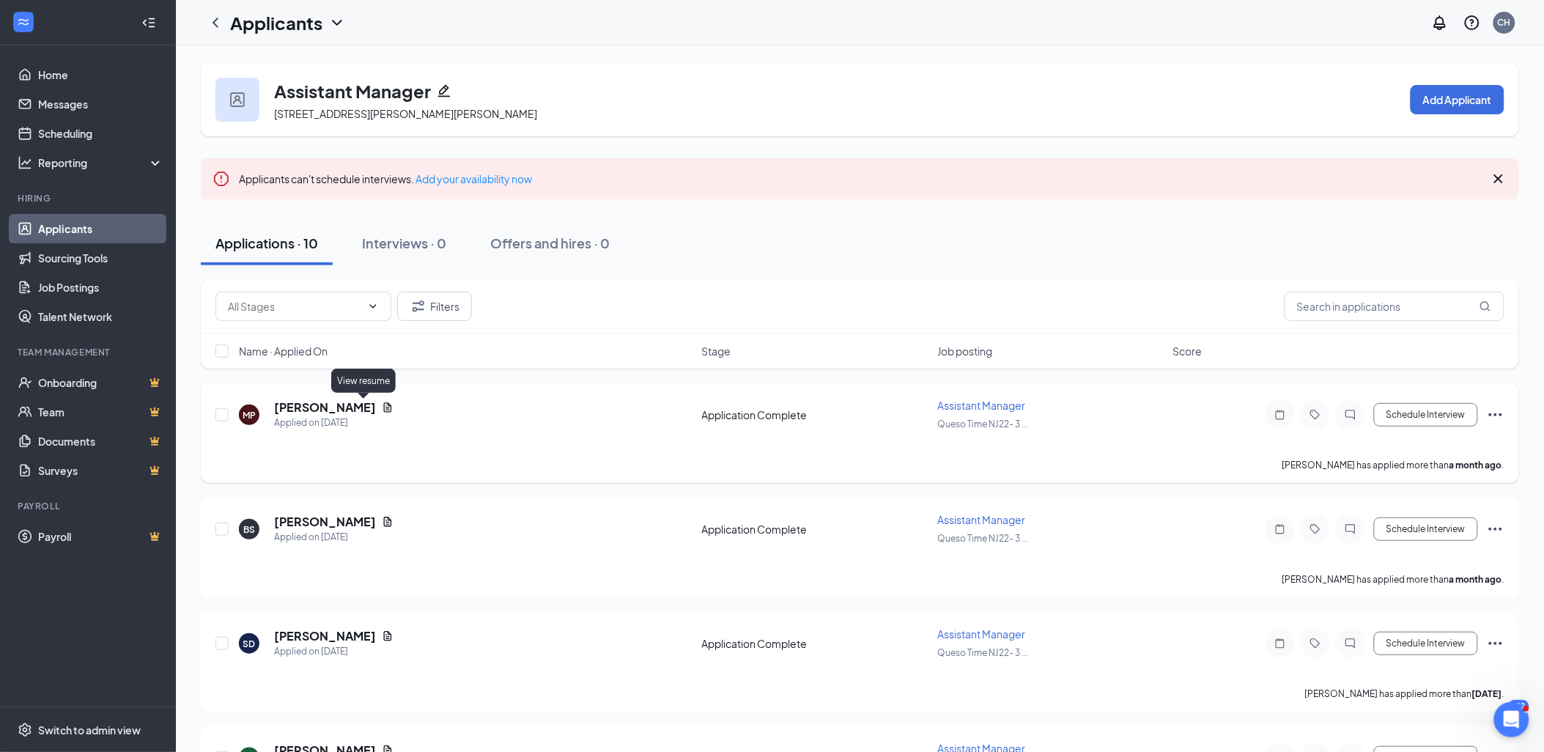
click at [384, 408] on icon "Document" at bounding box center [388, 407] width 8 height 10
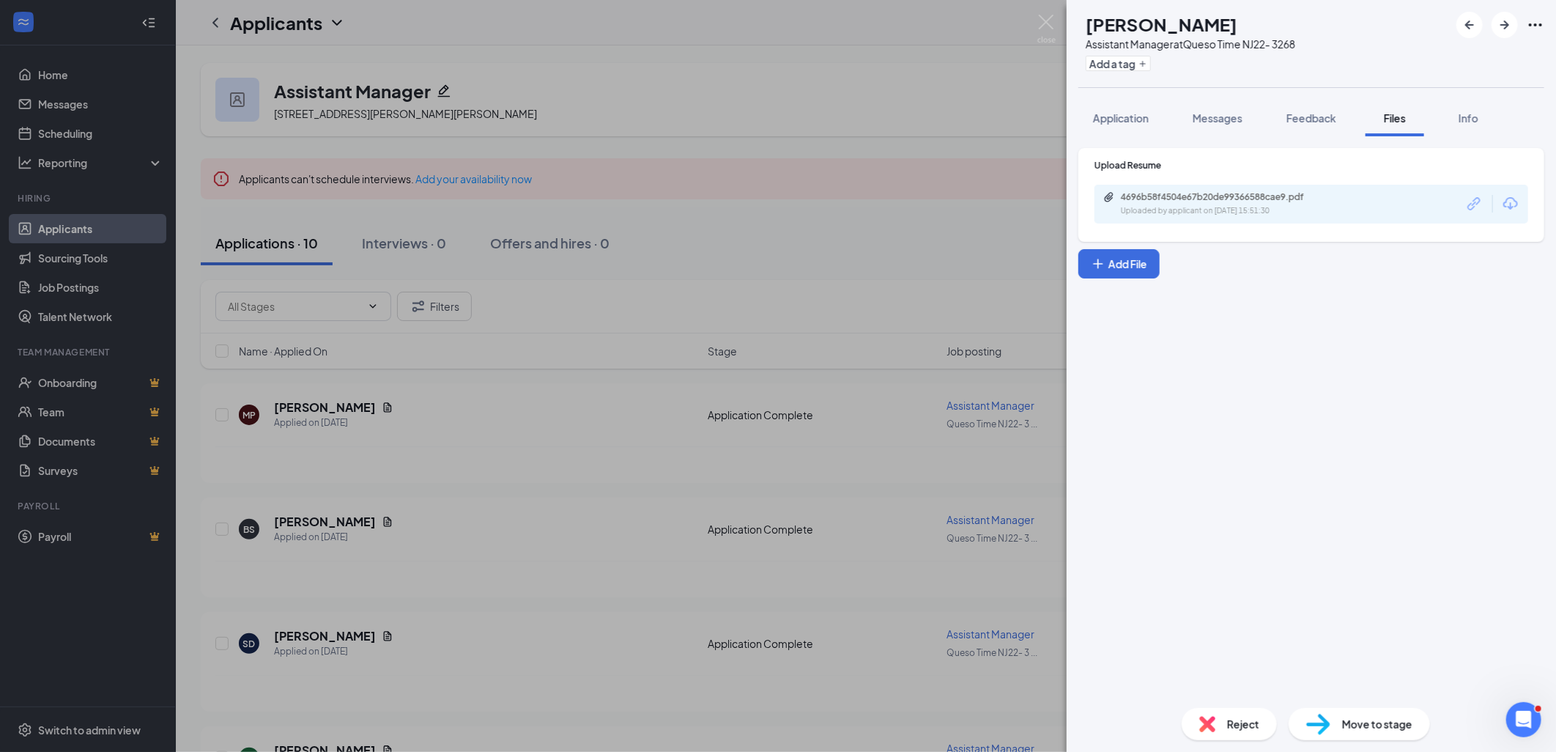
click at [1320, 199] on div "4696b58f4504e67b20de99366588cae9.pdf" at bounding box center [1223, 197] width 205 height 12
drag, startPoint x: 1045, startPoint y: 24, endPoint x: 1122, endPoint y: 361, distance: 345.5
click at [1045, 23] on img at bounding box center [1046, 29] width 18 height 29
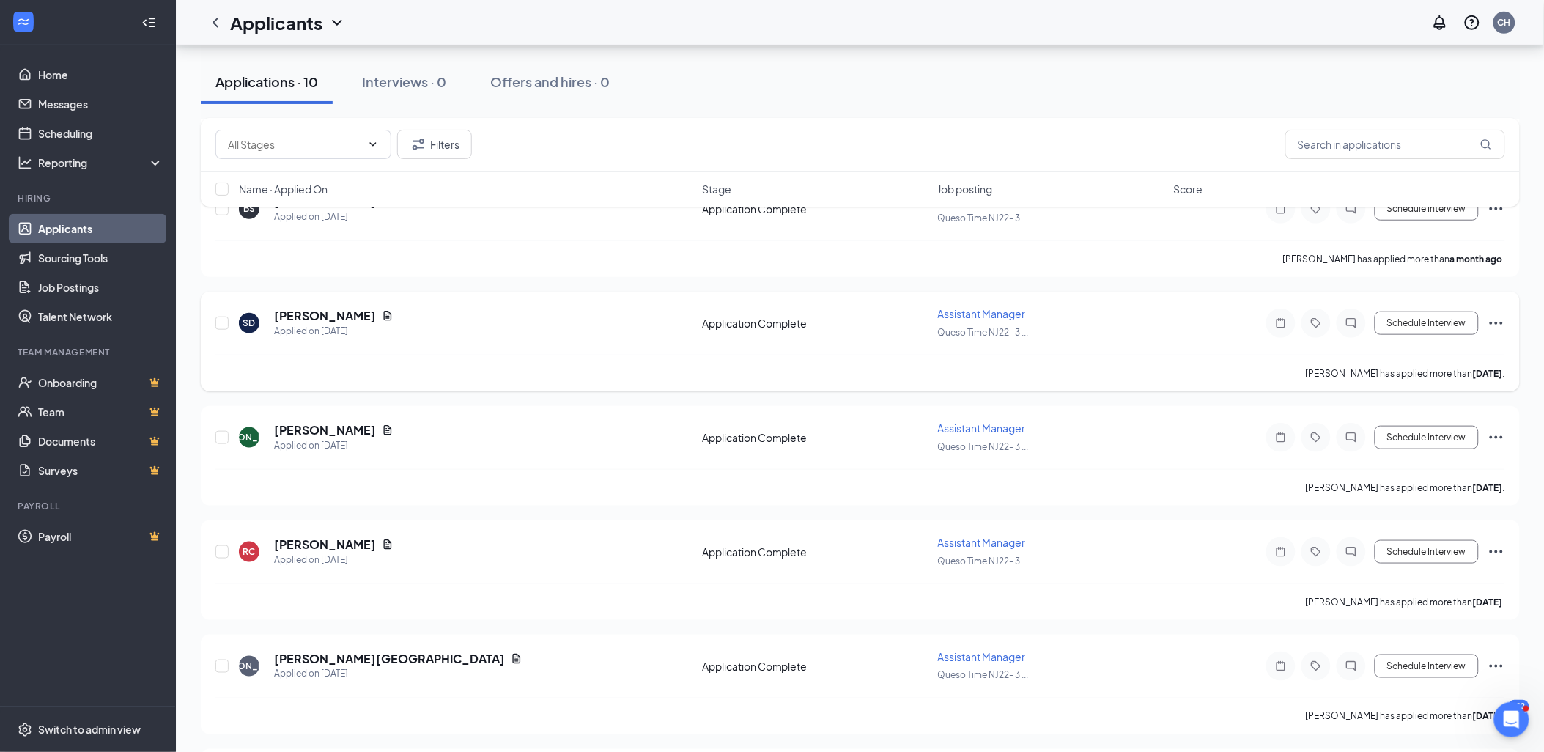
scroll to position [325, 0]
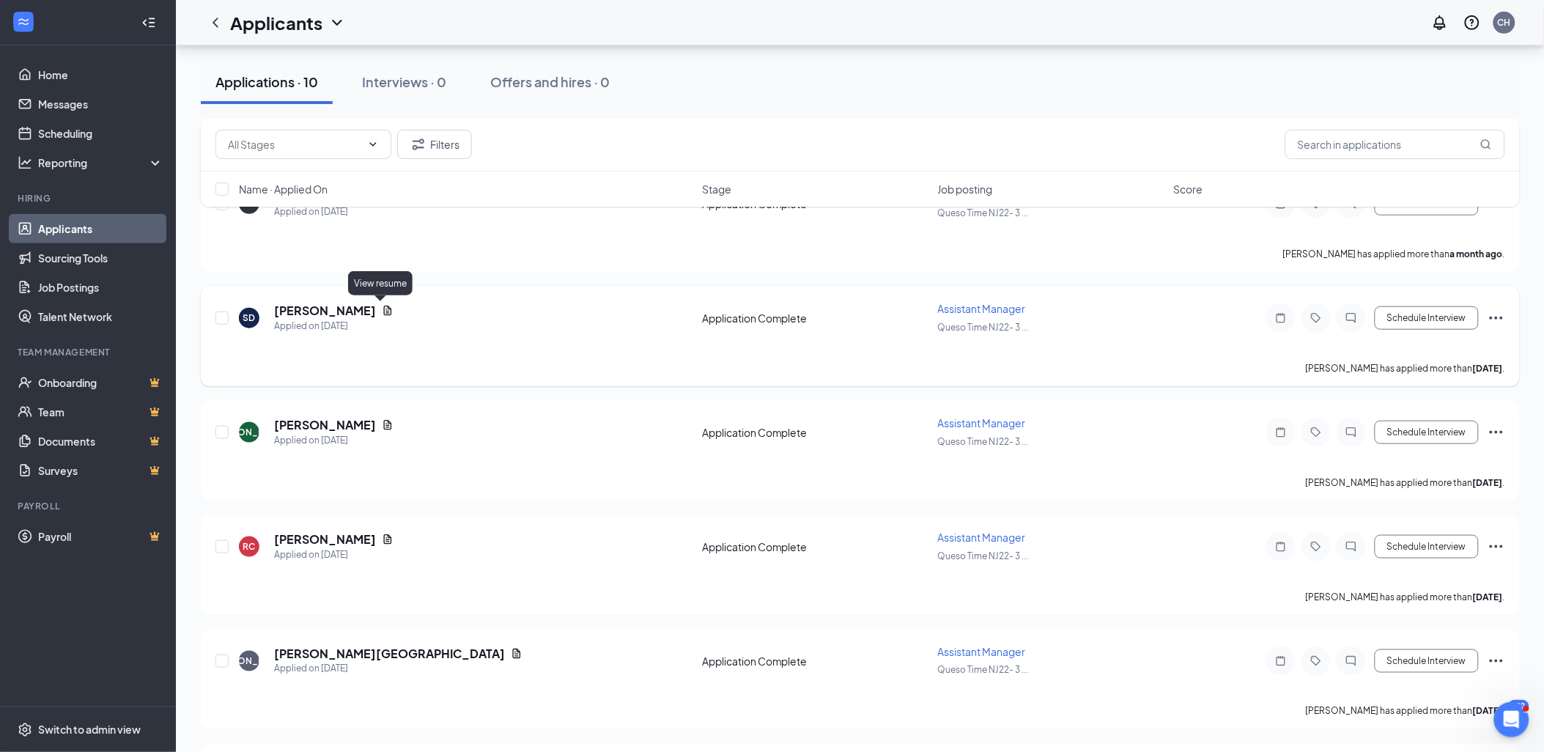
click at [382, 310] on icon "Document" at bounding box center [388, 311] width 12 height 12
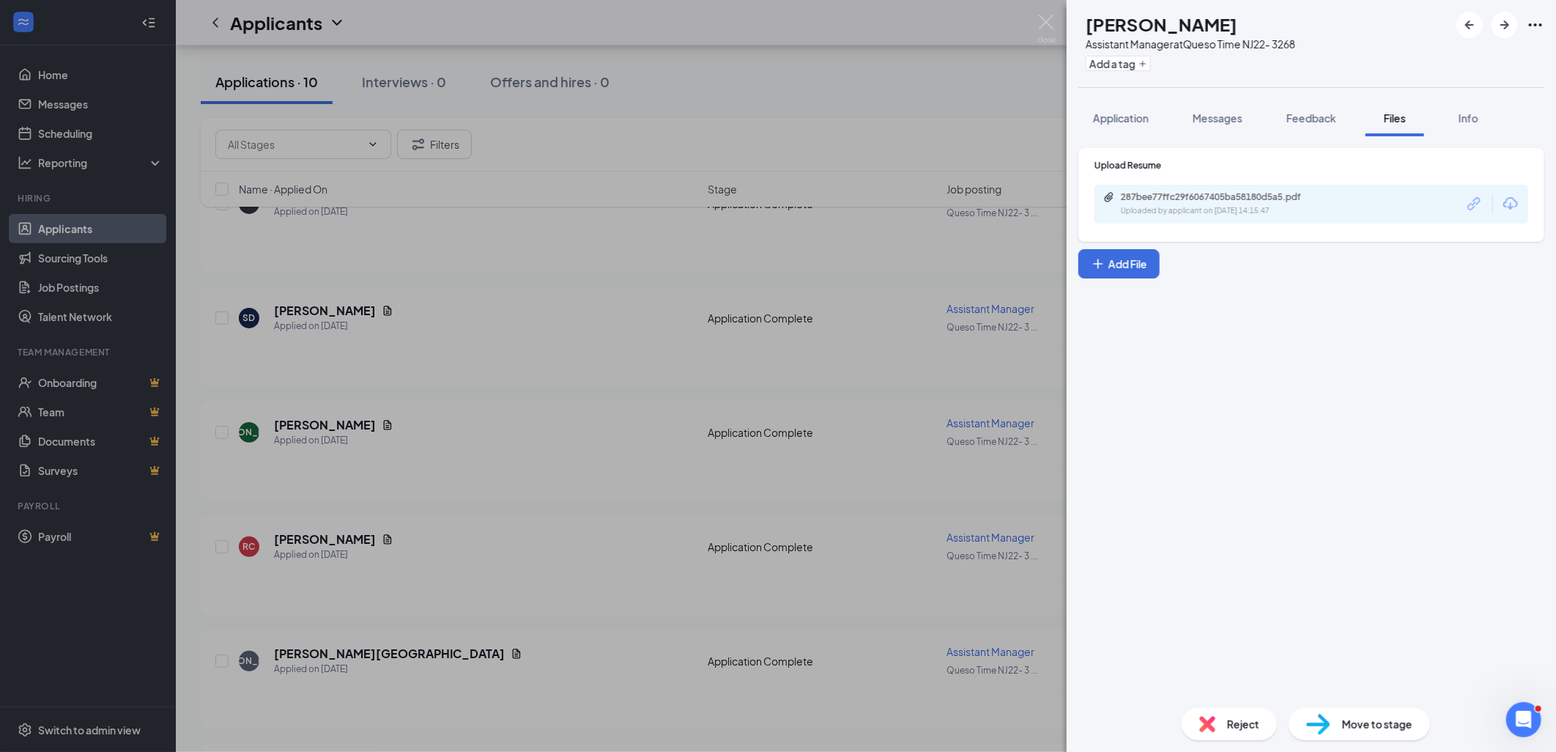
click at [1377, 198] on div "287bee77ffc29f6067405ba58180d5a5.pdf Uploaded by applicant on [DATE] 14:15:47" at bounding box center [1312, 204] width 434 height 39
click at [1225, 206] on div "Uploaded by applicant on [DATE] 14:15:47" at bounding box center [1231, 211] width 220 height 12
click at [1060, 26] on div "SD [PERSON_NAME] Assistant Manager at Queso Time NJ22- 3268 Add a tag Applicati…" at bounding box center [778, 376] width 1556 height 752
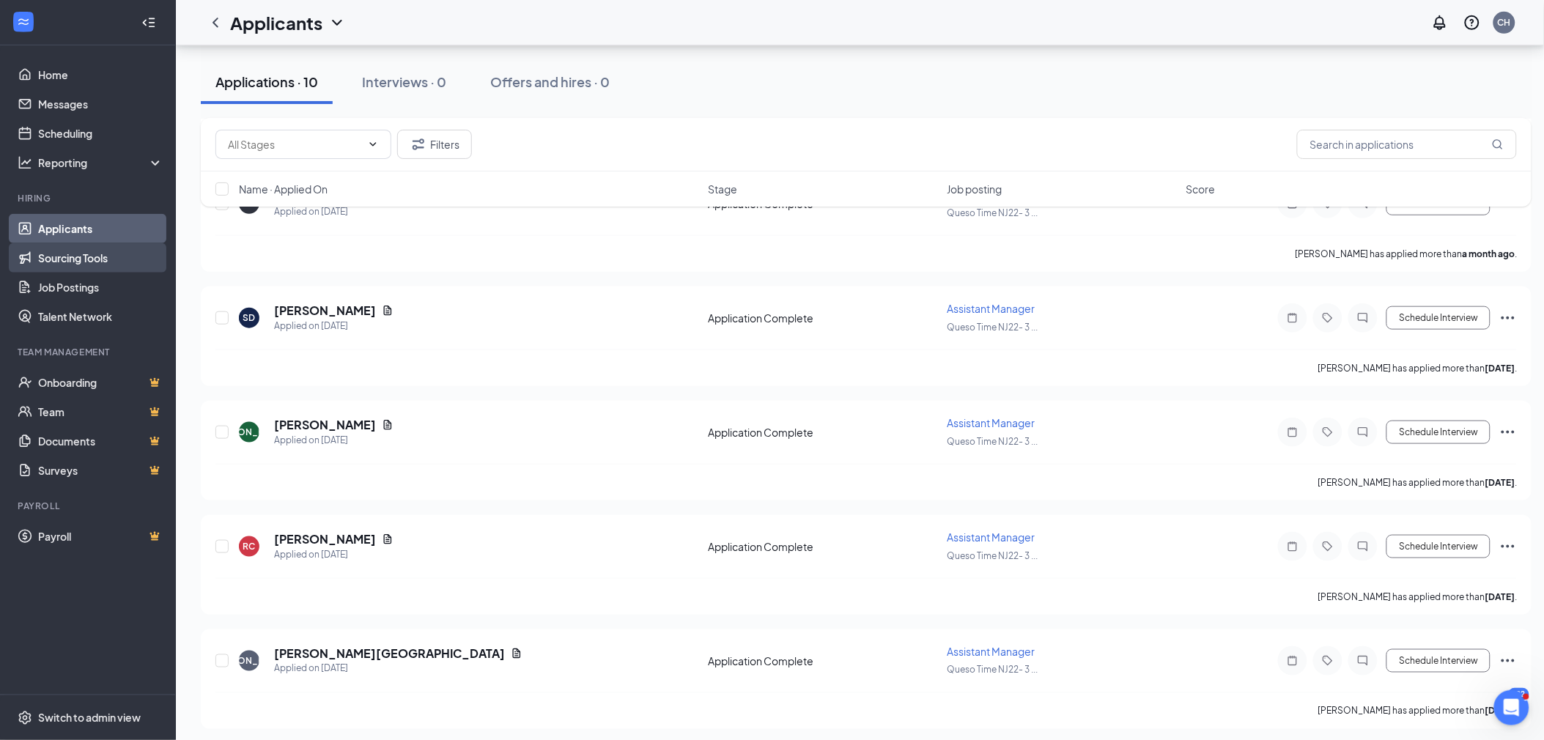
click at [75, 251] on link "Sourcing Tools" at bounding box center [100, 257] width 125 height 29
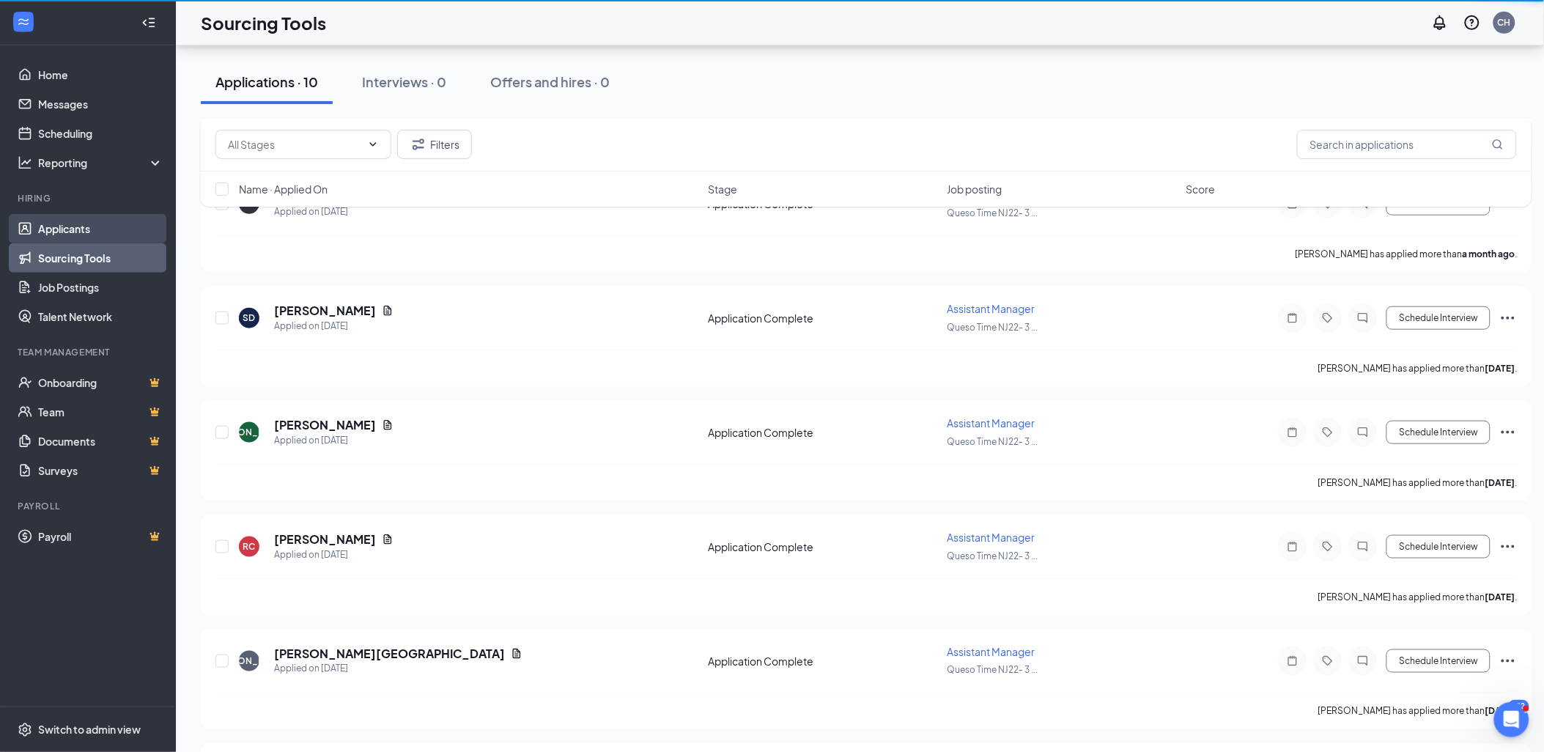
click at [75, 232] on link "Applicants" at bounding box center [100, 228] width 125 height 29
